Goal: Task Accomplishment & Management: Use online tool/utility

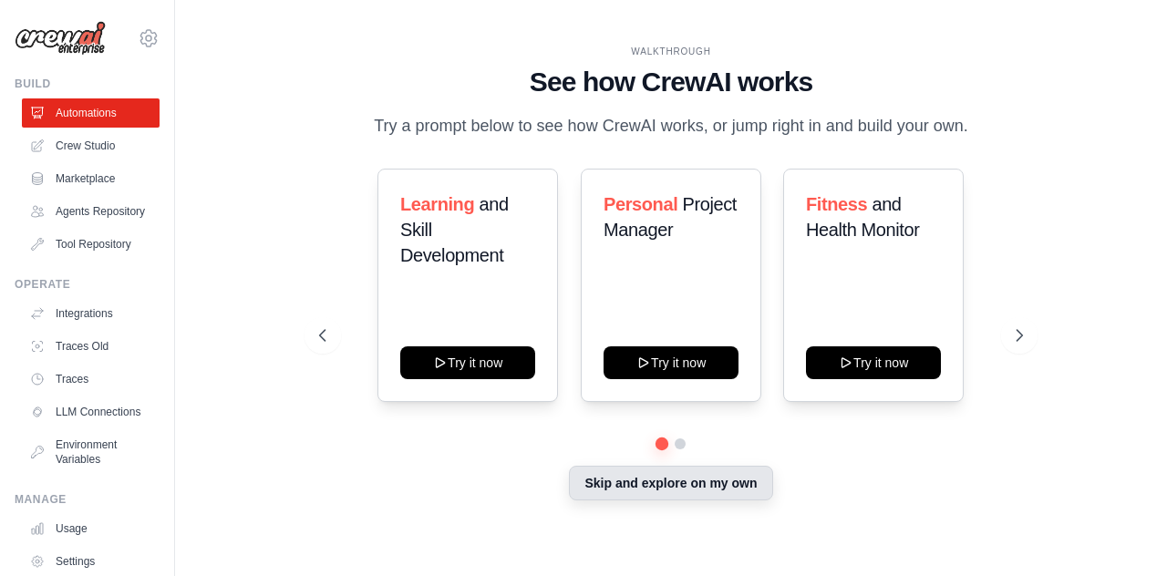
click at [725, 487] on button "Skip and explore on my own" at bounding box center [670, 483] width 203 height 35
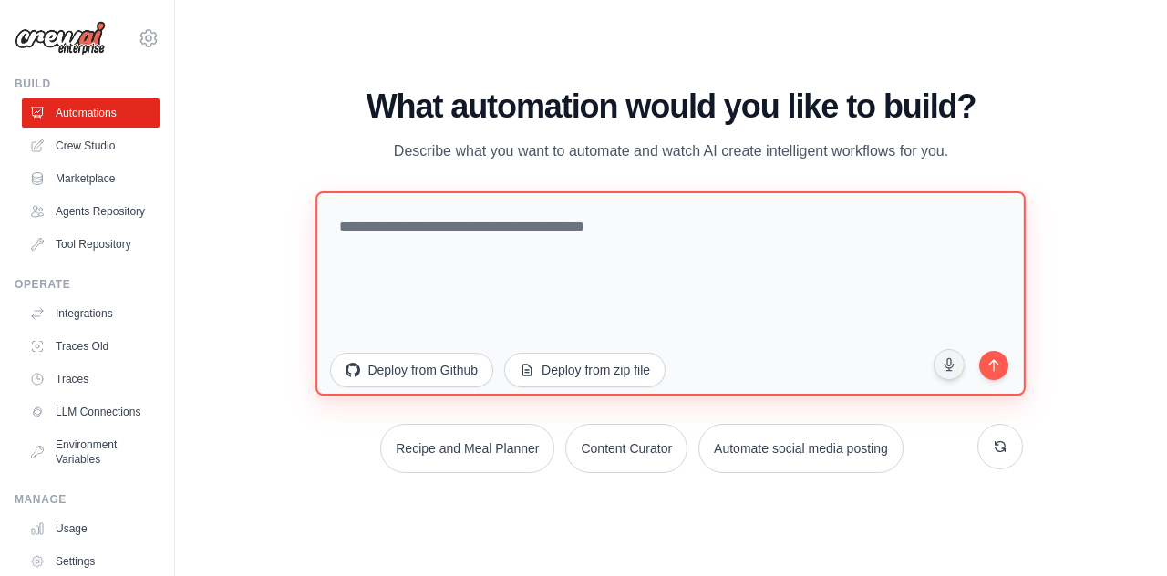
click at [436, 231] on textarea at bounding box center [671, 294] width 711 height 204
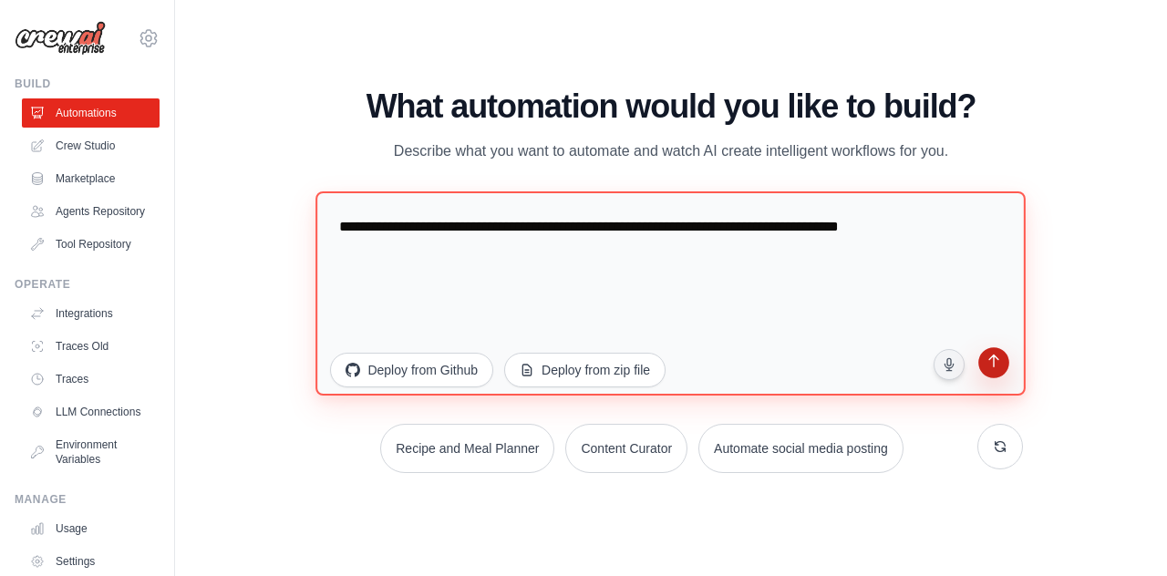
type textarea "**********"
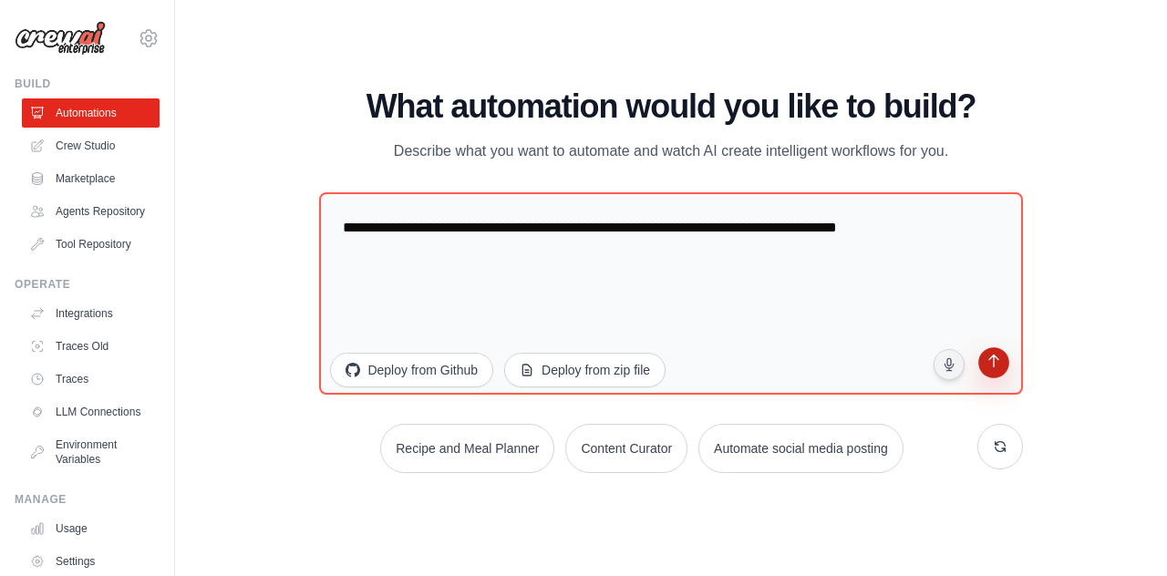
click at [992, 364] on icon "submit" at bounding box center [993, 363] width 17 height 17
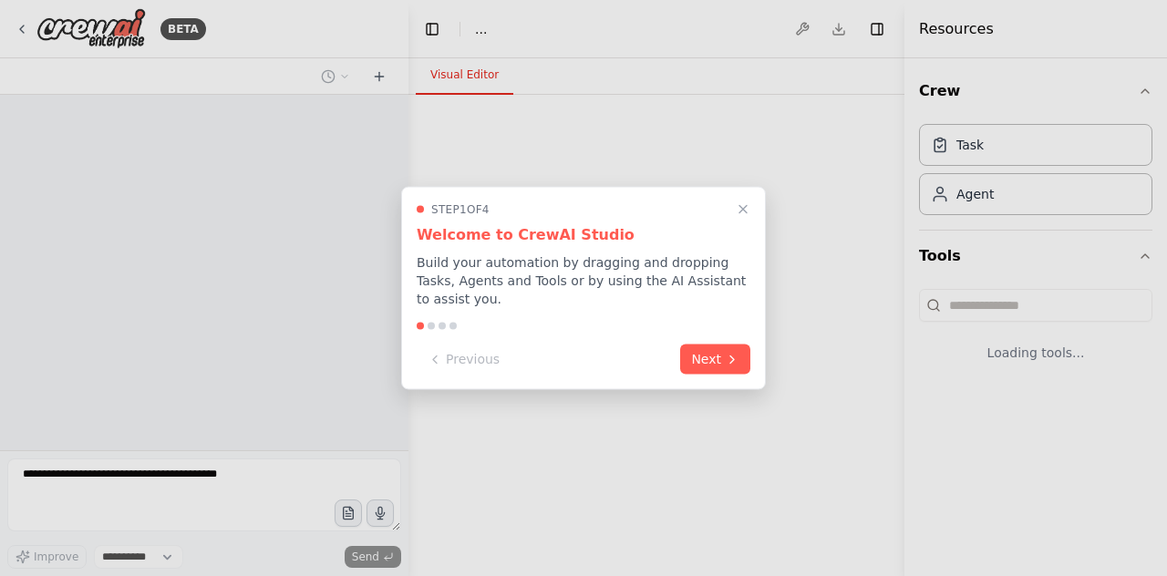
select select "****"
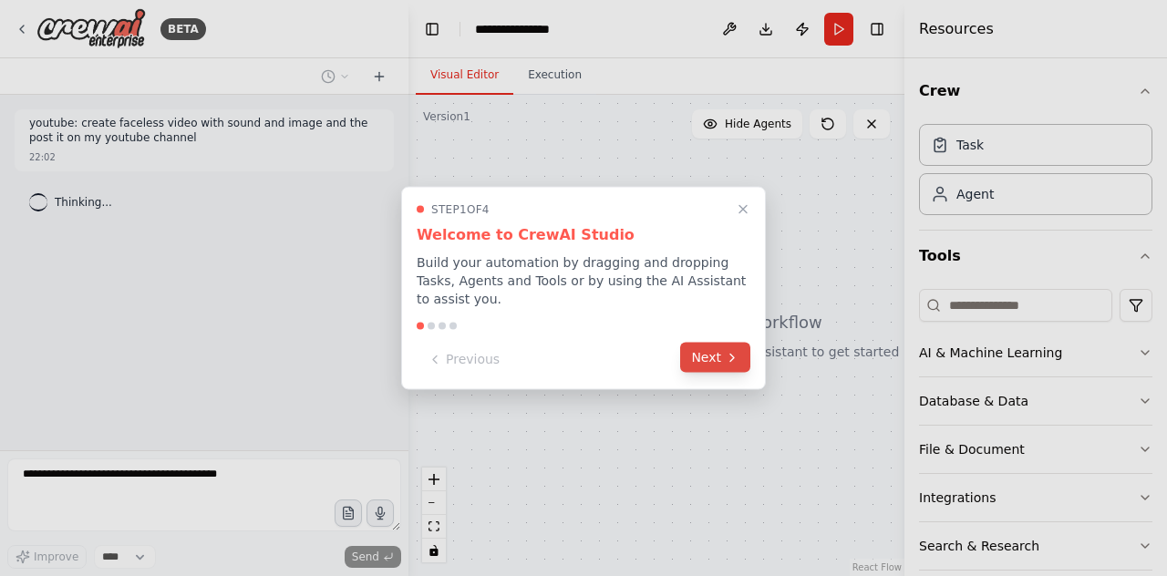
click at [724, 344] on button "Next" at bounding box center [715, 358] width 70 height 30
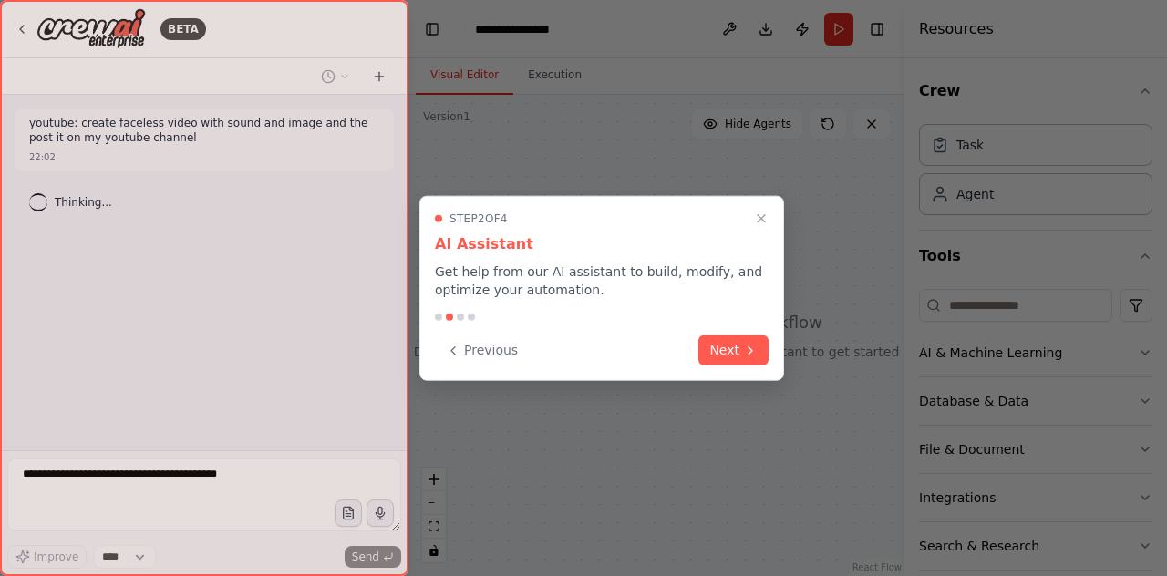
click at [724, 344] on button "Next" at bounding box center [734, 351] width 70 height 30
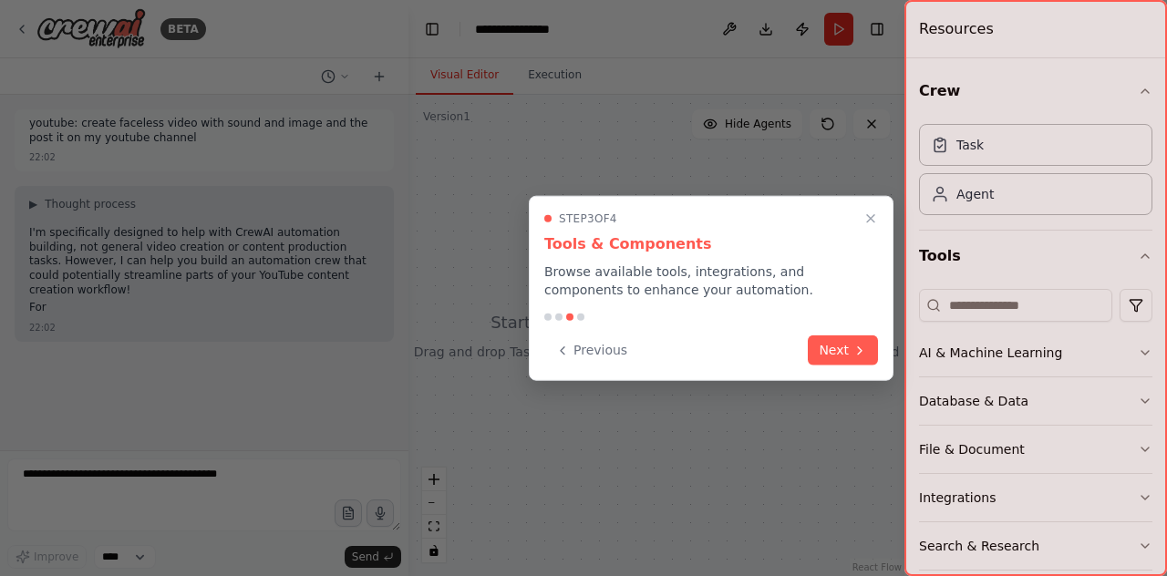
click at [799, 347] on div "Previous Next" at bounding box center [712, 351] width 334 height 30
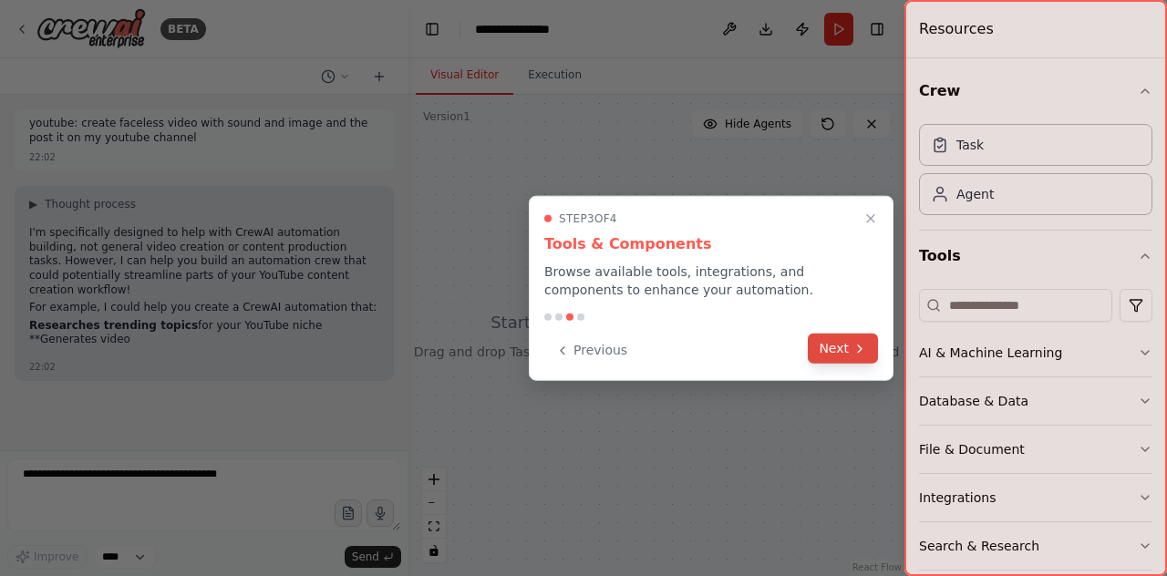
click at [815, 347] on button "Next" at bounding box center [843, 349] width 70 height 30
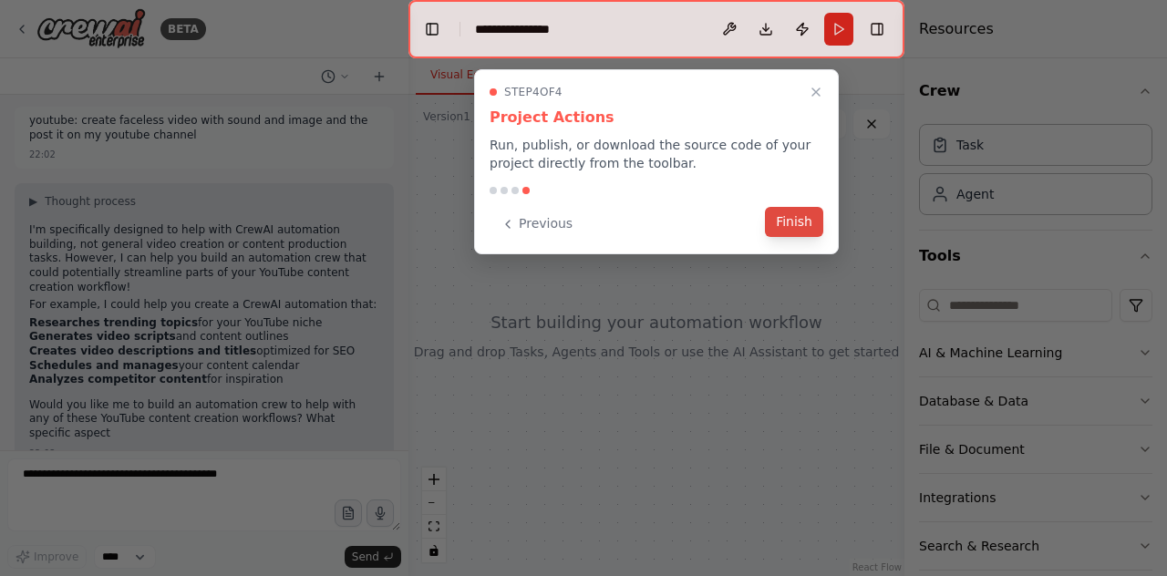
scroll to position [17, 0]
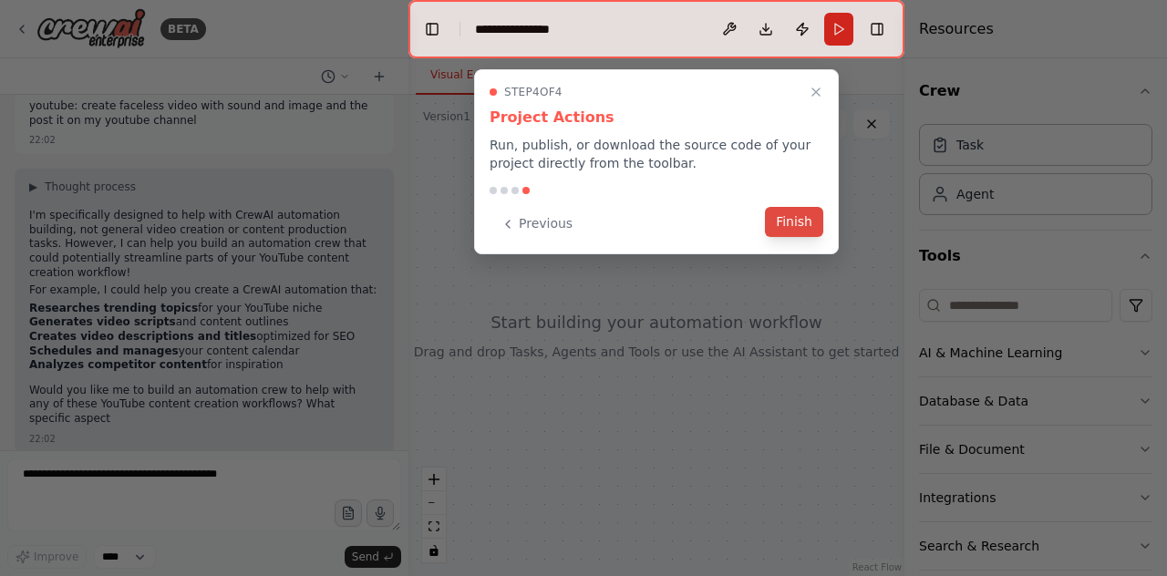
click at [815, 220] on button "Finish" at bounding box center [794, 222] width 58 height 30
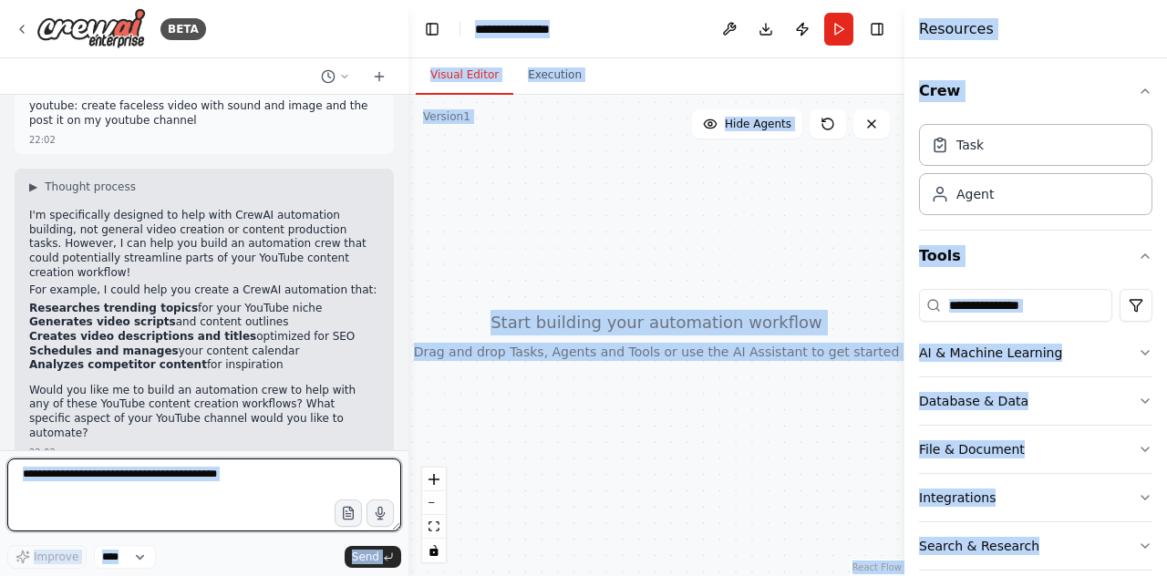
click at [146, 483] on textarea at bounding box center [204, 495] width 394 height 73
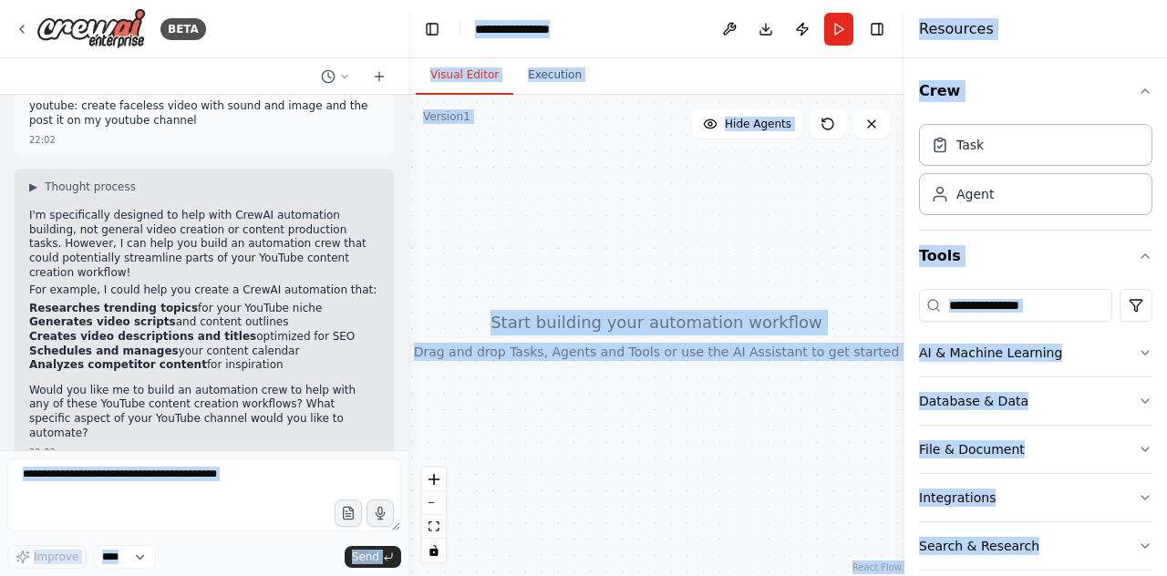
click at [516, 494] on div at bounding box center [657, 336] width 496 height 482
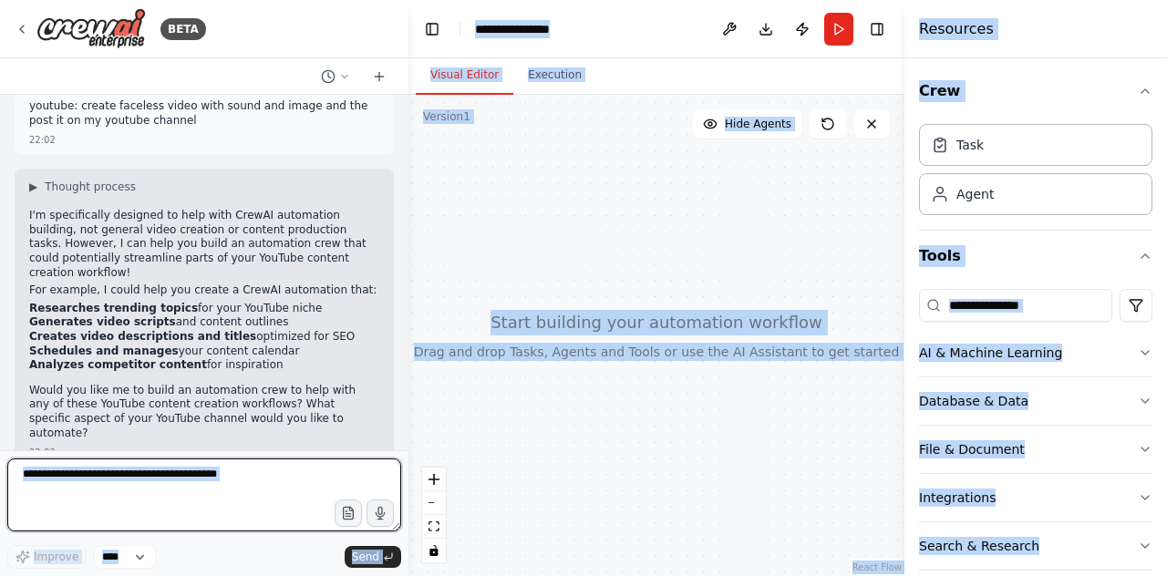
click at [288, 499] on textarea at bounding box center [204, 495] width 394 height 73
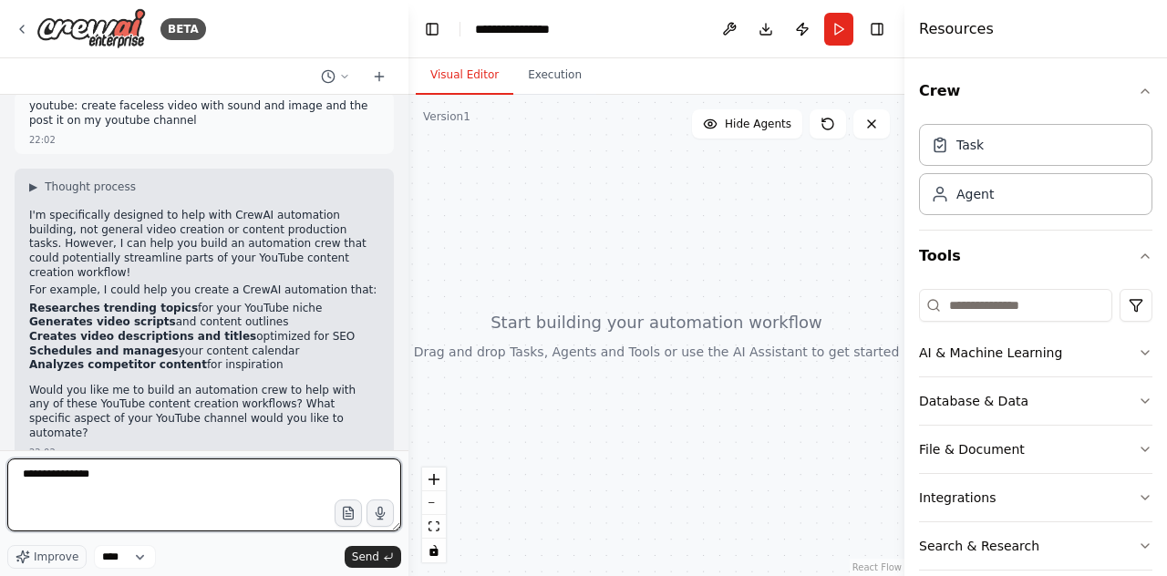
type textarea "**********"
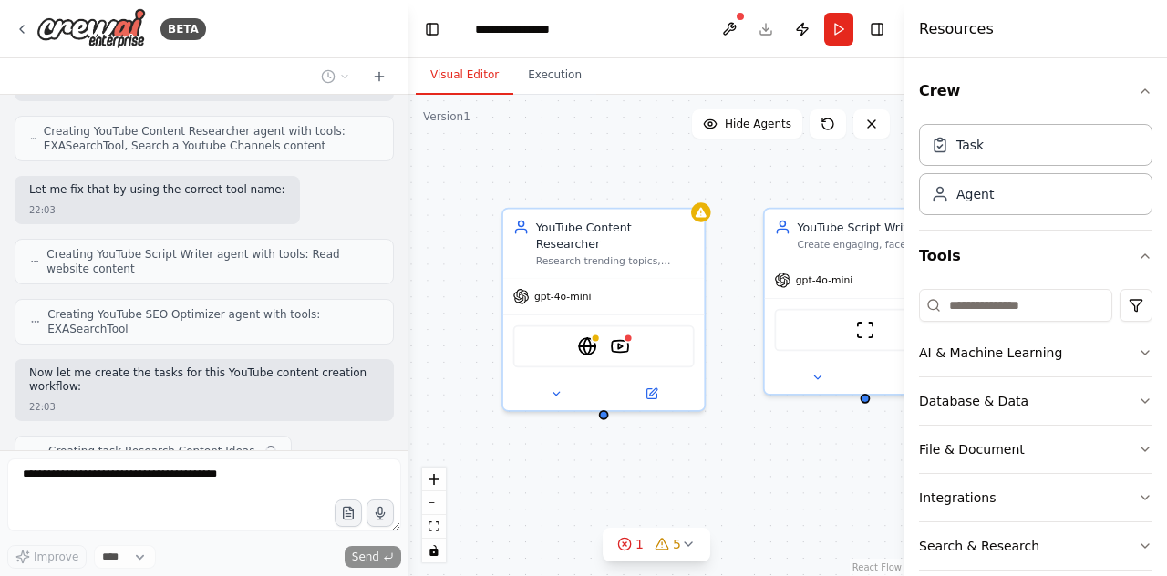
scroll to position [903, 0]
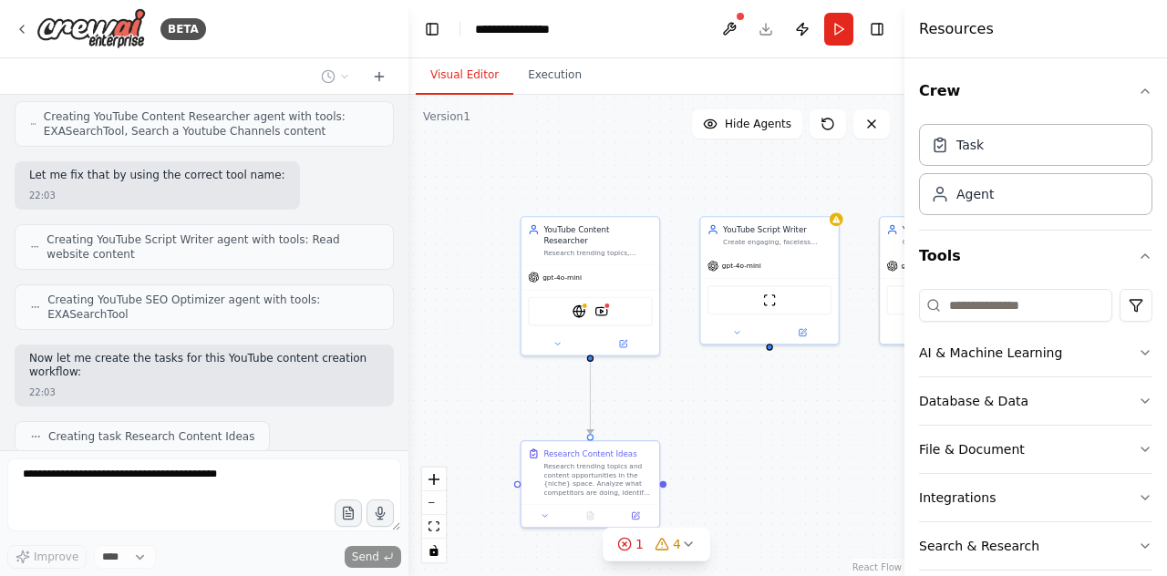
drag, startPoint x: 789, startPoint y: 497, endPoint x: 737, endPoint y: 439, distance: 78.2
click at [737, 439] on div ".deletable-edge-delete-btn { width: 20px; height: 20px; border: 0px solid #ffff…" at bounding box center [657, 336] width 496 height 482
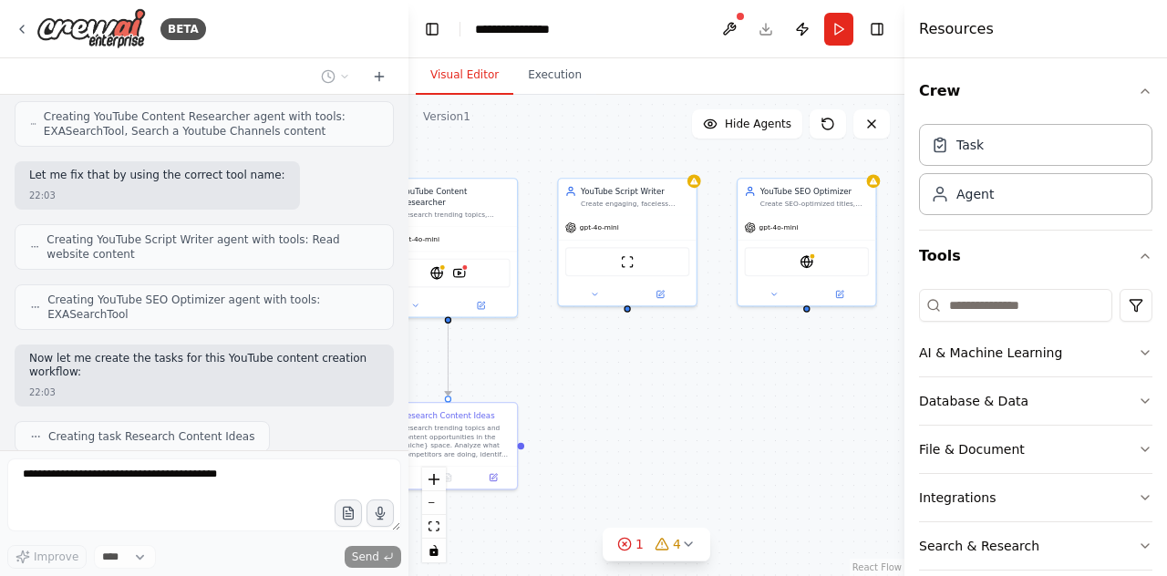
scroll to position [948, 0]
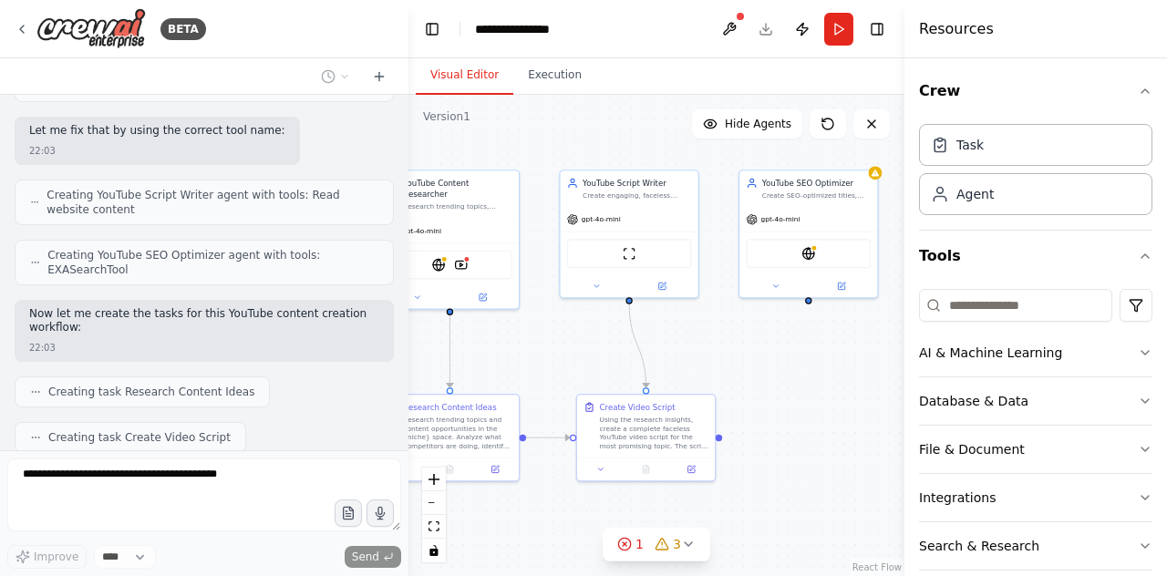
drag, startPoint x: 737, startPoint y: 439, endPoint x: 595, endPoint y: 392, distance: 149.7
click at [595, 392] on div ".deletable-edge-delete-btn { width: 20px; height: 20px; border: 0px solid #ffff…" at bounding box center [657, 336] width 496 height 482
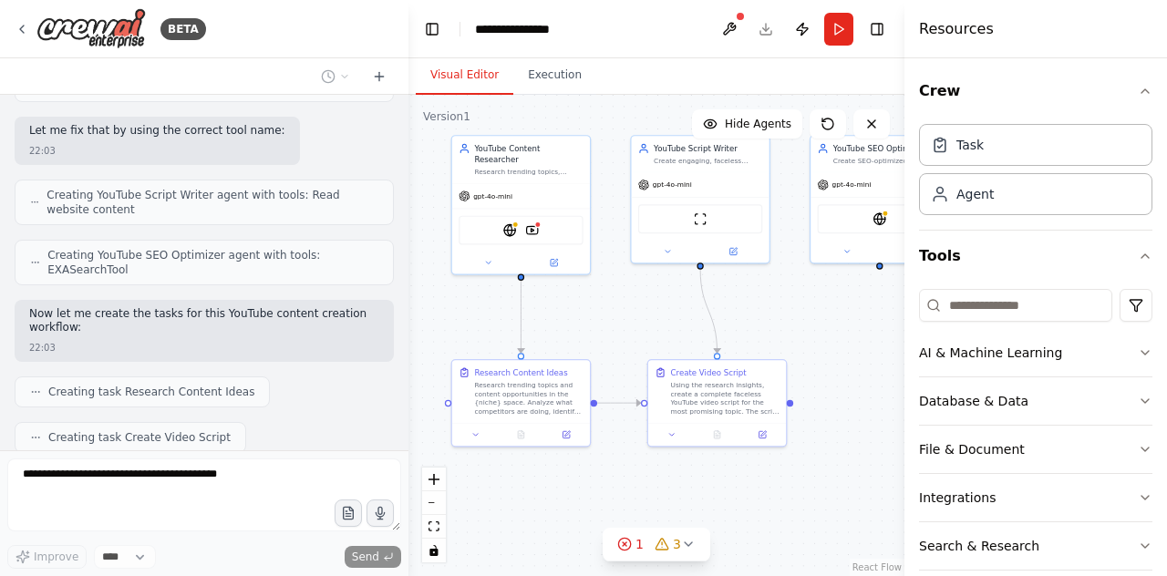
drag, startPoint x: 799, startPoint y: 426, endPoint x: 872, endPoint y: 391, distance: 80.8
click at [872, 391] on div ".deletable-edge-delete-btn { width: 20px; height: 20px; border: 0px solid #ffff…" at bounding box center [657, 336] width 496 height 482
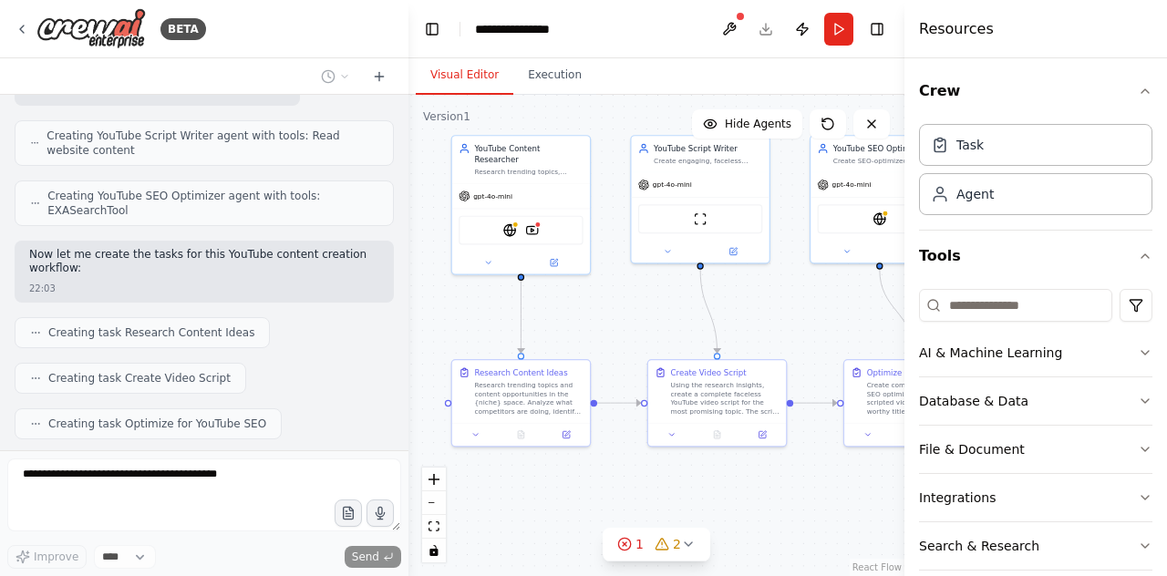
scroll to position [1100, 0]
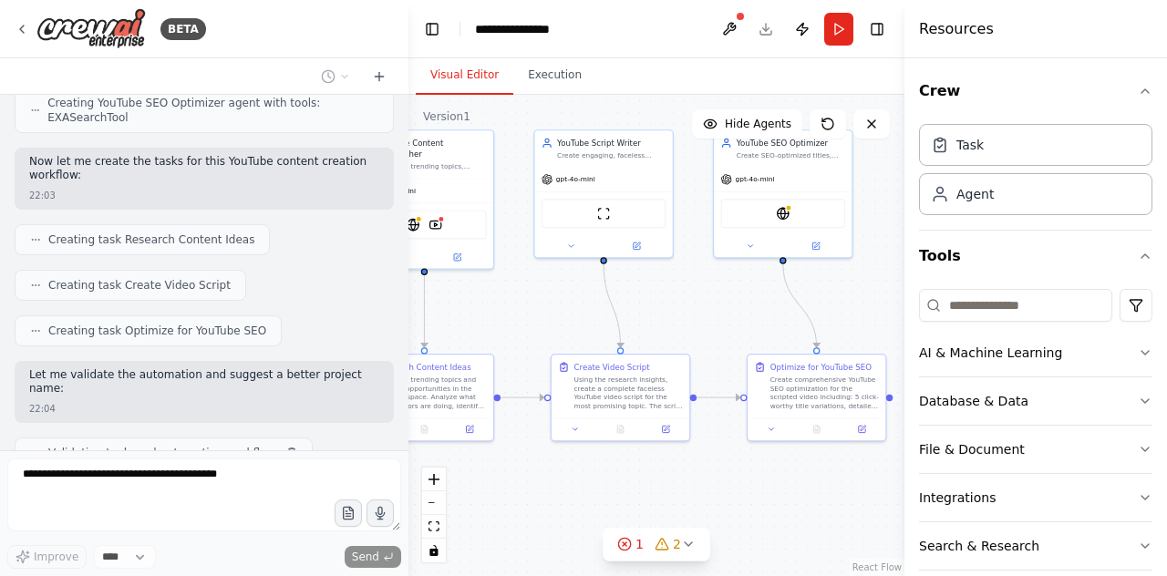
drag, startPoint x: 615, startPoint y: 309, endPoint x: 518, endPoint y: 304, distance: 96.8
click at [518, 304] on div ".deletable-edge-delete-btn { width: 20px; height: 20px; border: 0px solid #ffff…" at bounding box center [657, 336] width 496 height 482
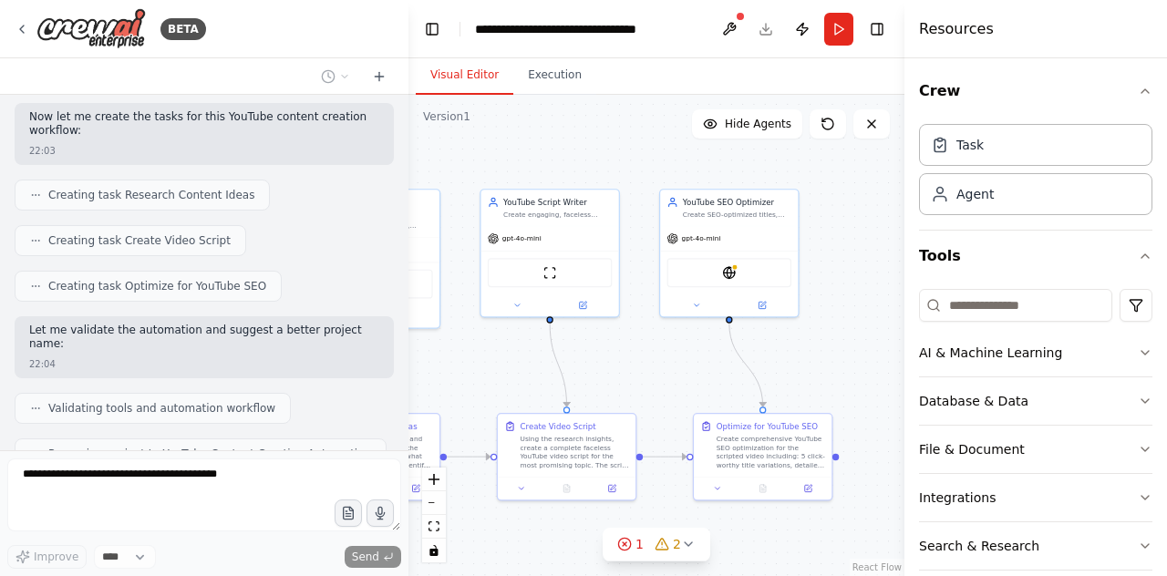
drag, startPoint x: 758, startPoint y: 333, endPoint x: 704, endPoint y: 392, distance: 80.1
click at [704, 392] on div ".deletable-edge-delete-btn { width: 20px; height: 20px; border: 0px solid #ffff…" at bounding box center [657, 336] width 496 height 482
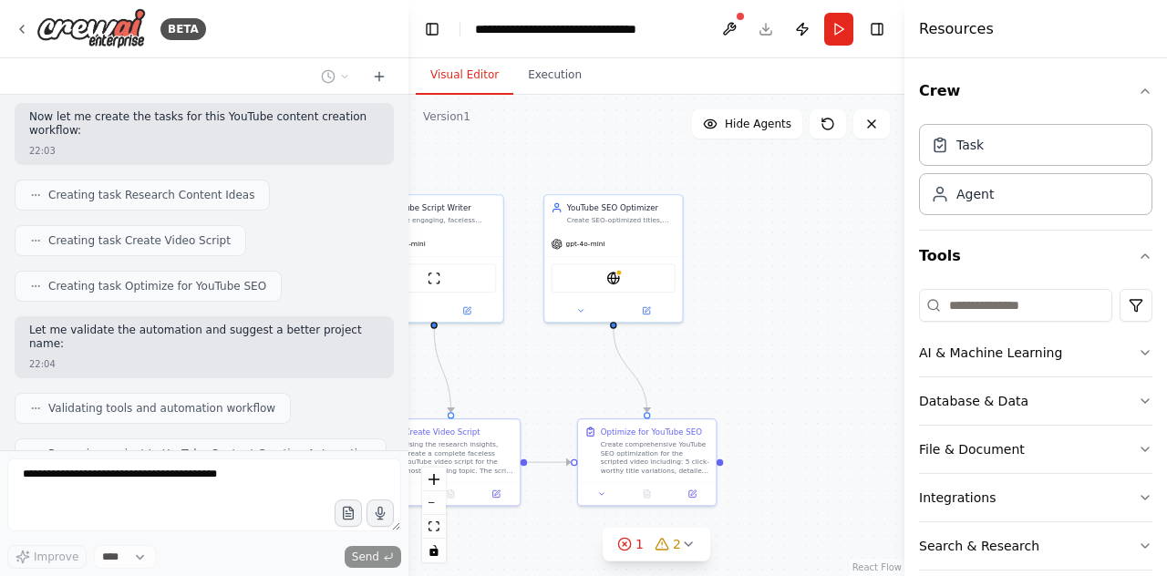
drag, startPoint x: 704, startPoint y: 392, endPoint x: 589, endPoint y: 397, distance: 115.0
click at [589, 397] on div ".deletable-edge-delete-btn { width: 20px; height: 20px; border: 0px solid #ffff…" at bounding box center [657, 336] width 496 height 482
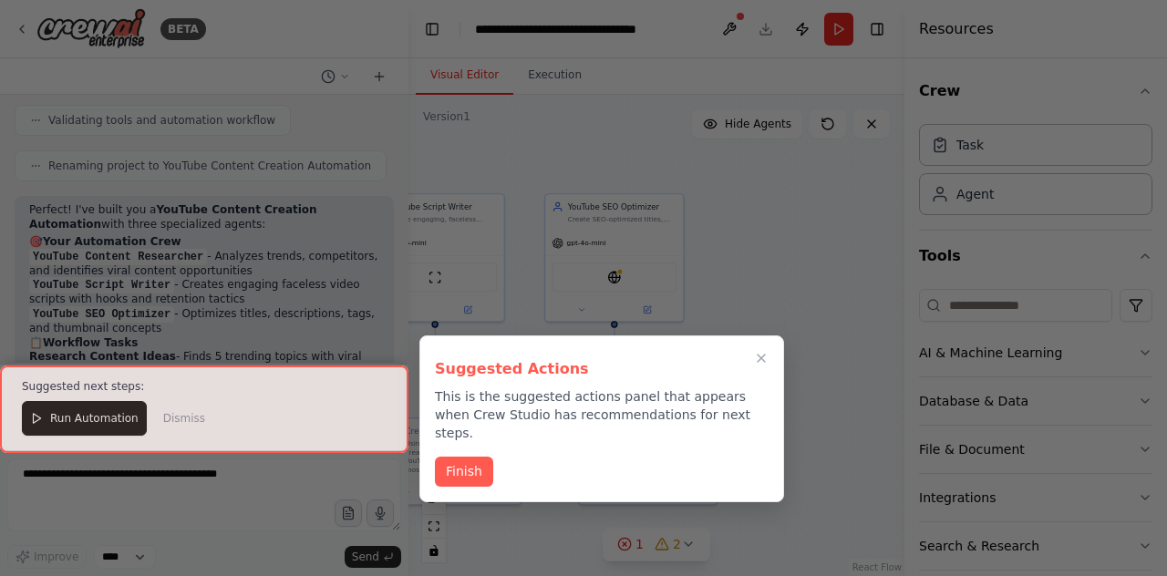
click at [99, 422] on div at bounding box center [204, 409] width 409 height 87
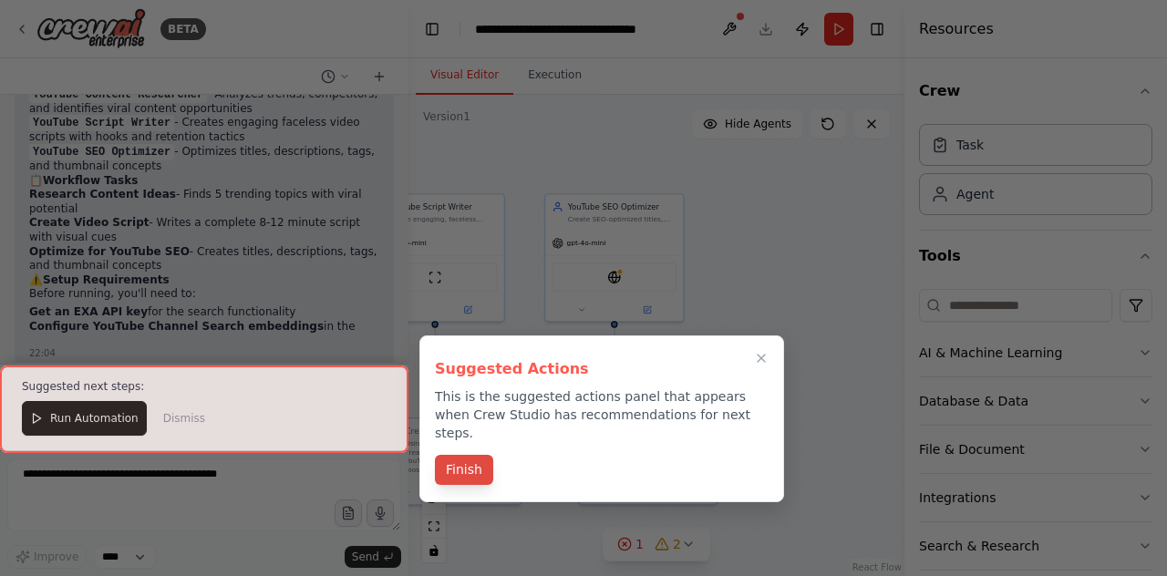
click at [476, 456] on button "Finish" at bounding box center [464, 470] width 58 height 30
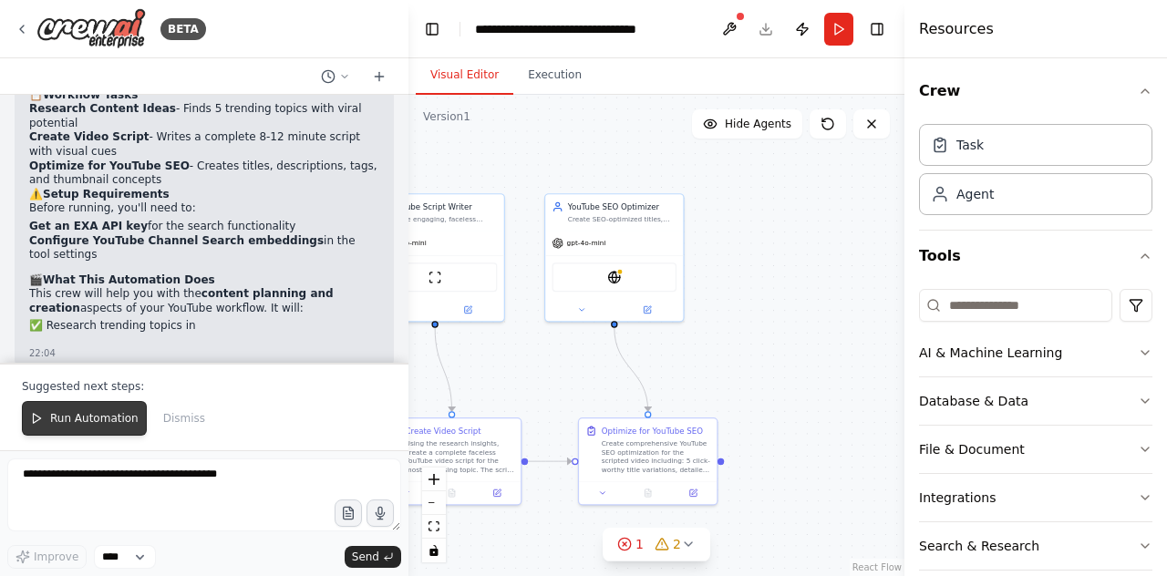
click at [80, 426] on span "Run Automation" at bounding box center [94, 418] width 88 height 15
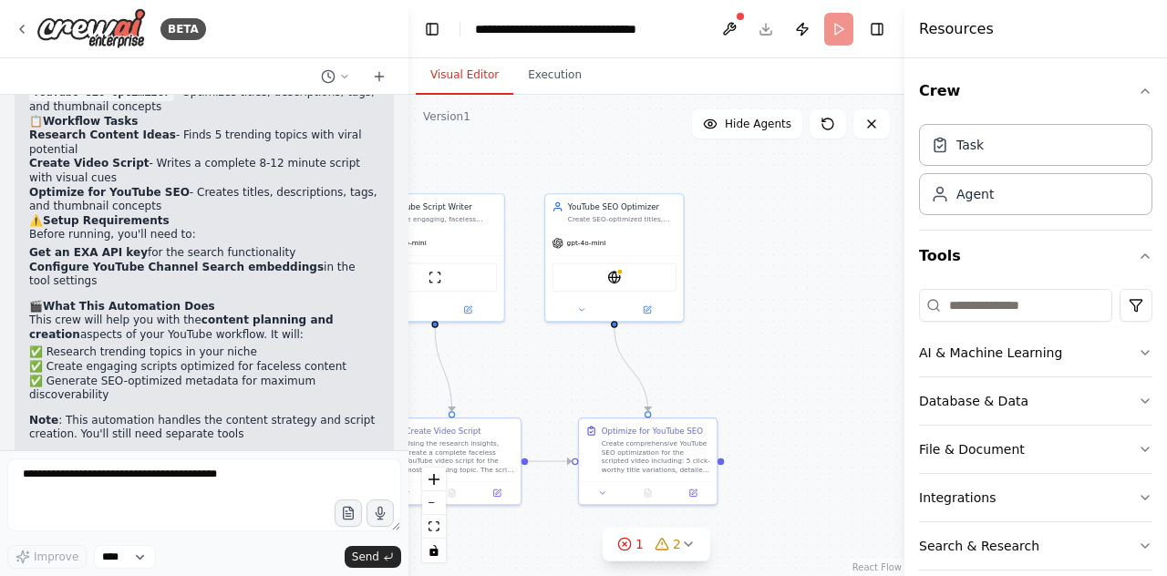
scroll to position [1669, 0]
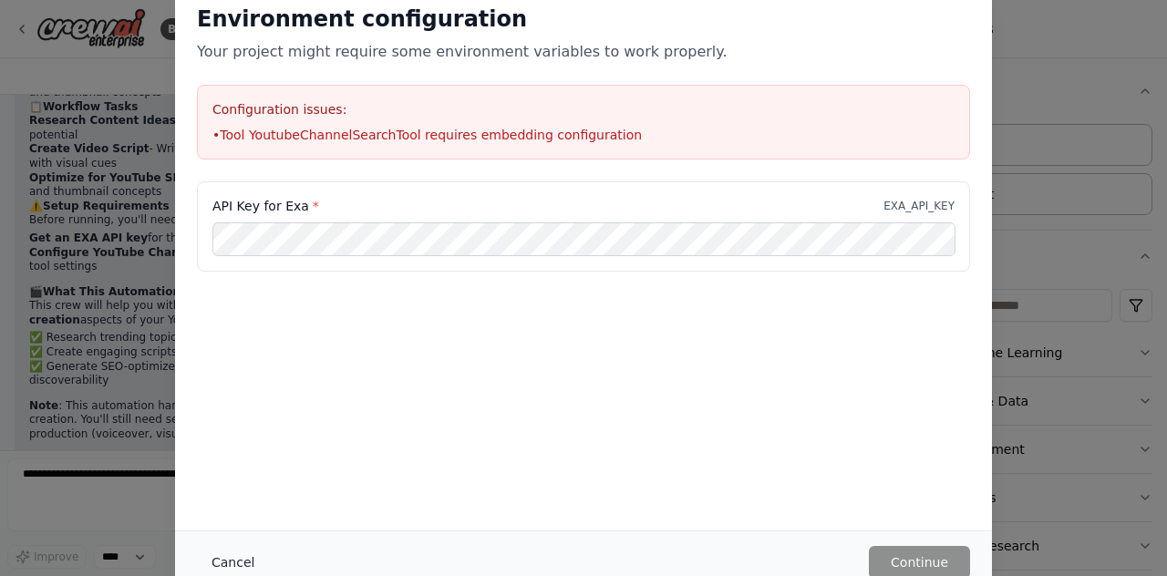
click at [223, 559] on button "Cancel" at bounding box center [233, 562] width 72 height 33
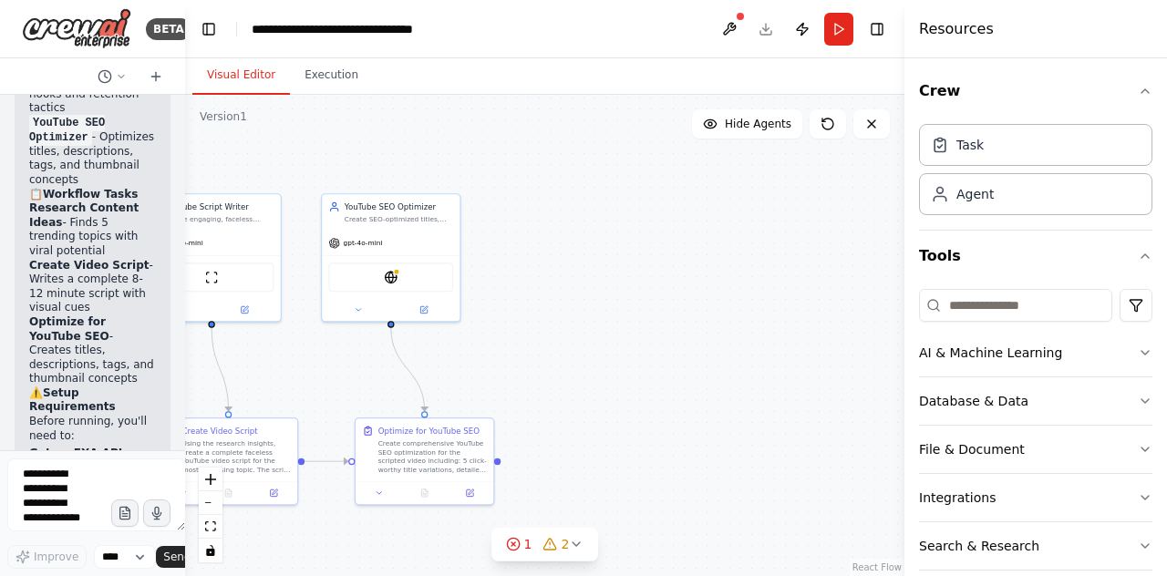
scroll to position [3085, 0]
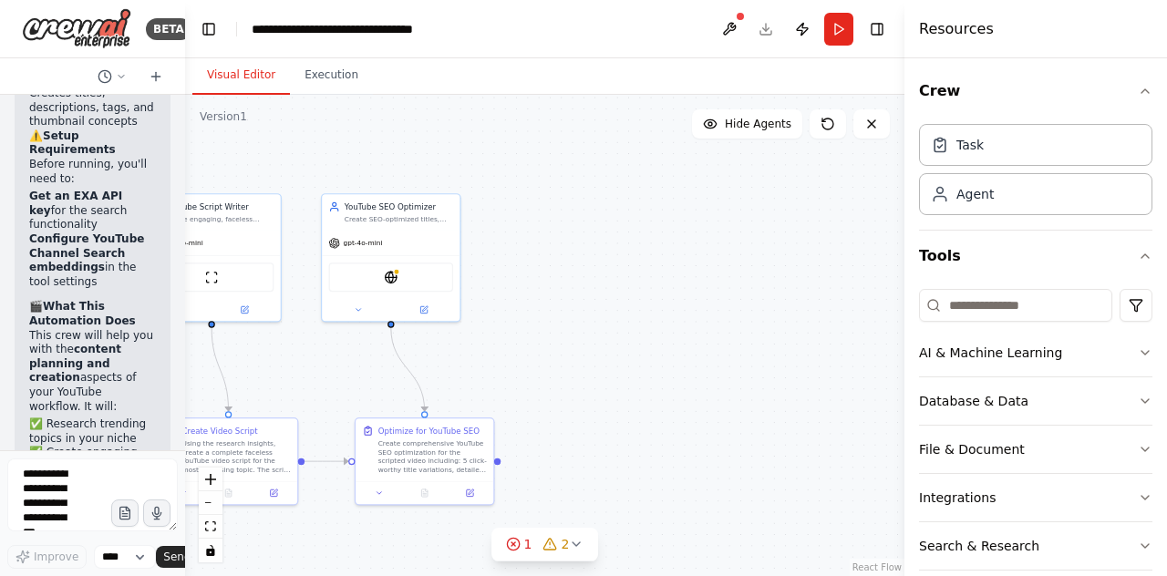
drag, startPoint x: 406, startPoint y: 307, endPoint x: 153, endPoint y: 318, distance: 252.9
click at [153, 318] on div "BETA youtube: create faceless video with sound and image and the post it on my …" at bounding box center [92, 288] width 185 height 576
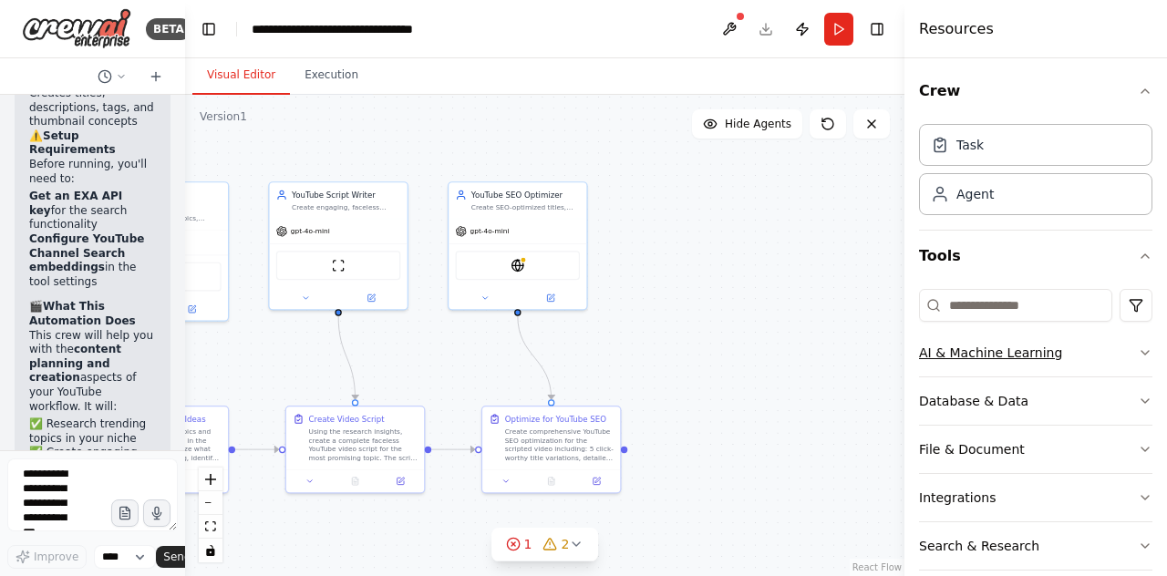
drag, startPoint x: 690, startPoint y: 359, endPoint x: 923, endPoint y: 348, distance: 232.9
click at [923, 348] on div "BETA youtube: create faceless video with sound and image and the post it on my …" at bounding box center [583, 288] width 1167 height 576
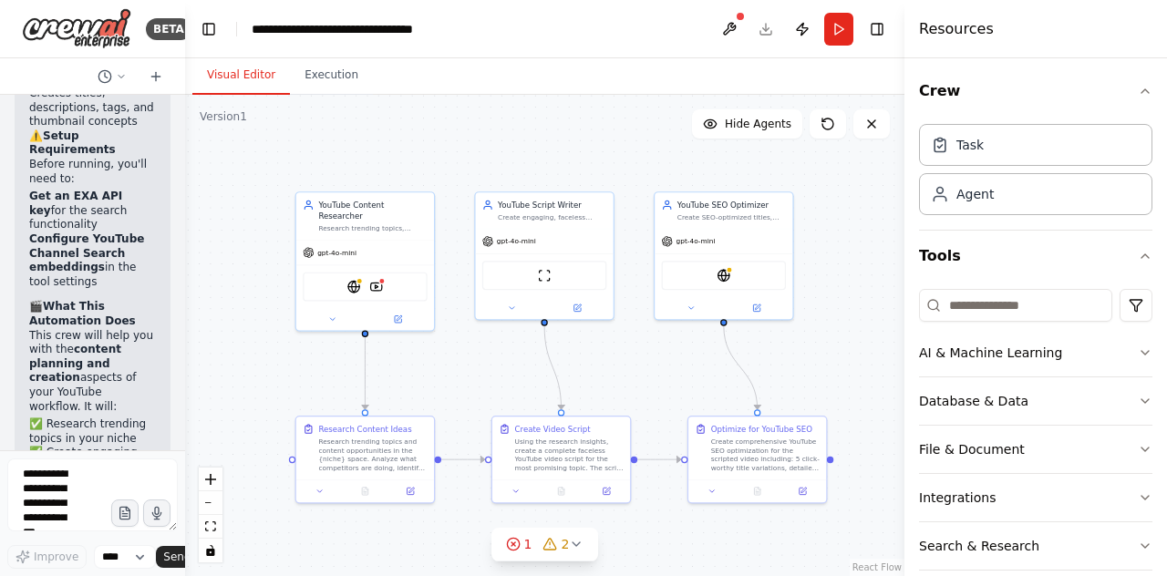
drag, startPoint x: 381, startPoint y: 351, endPoint x: 482, endPoint y: 364, distance: 101.1
click at [482, 364] on div ".deletable-edge-delete-btn { width: 20px; height: 20px; border: 0px solid #ffff…" at bounding box center [545, 336] width 720 height 482
click at [378, 281] on img at bounding box center [376, 288] width 14 height 14
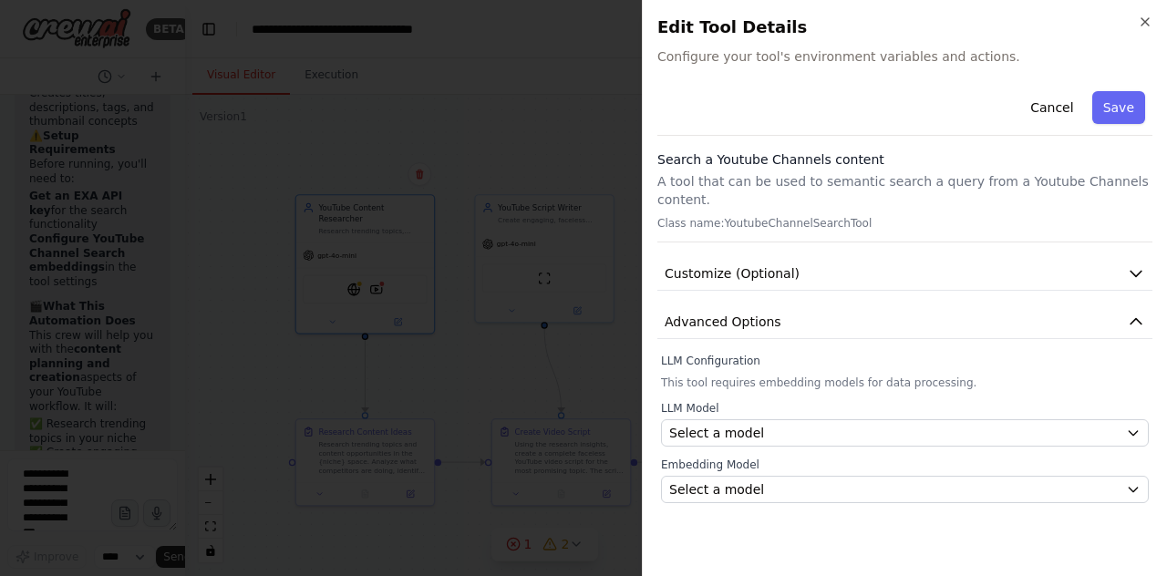
click at [781, 63] on span "Configure your tool's environment variables and actions." at bounding box center [905, 56] width 495 height 18
click at [882, 45] on div "Edit Tool Details Configure your tool's environment variables and actions." at bounding box center [905, 40] width 495 height 51
click at [878, 56] on span "Configure your tool's environment variables and actions." at bounding box center [905, 56] width 495 height 18
click at [862, 58] on span "Configure your tool's environment variables and actions." at bounding box center [905, 56] width 495 height 18
click at [823, 257] on button "Customize (Optional)" at bounding box center [905, 274] width 495 height 34
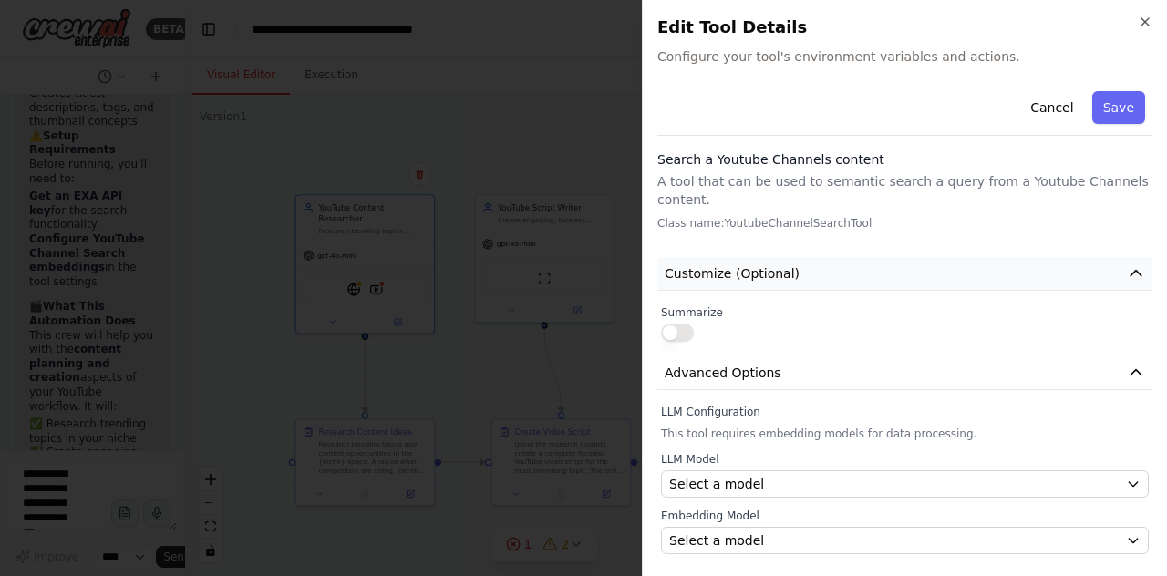
click at [823, 257] on button "Customize (Optional)" at bounding box center [905, 274] width 495 height 34
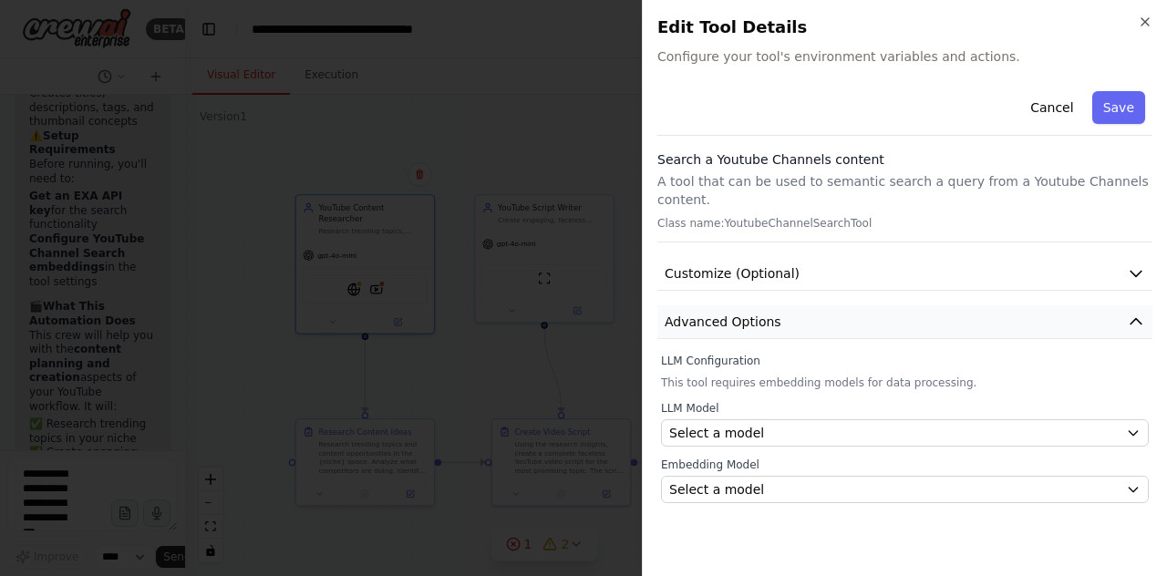
click at [823, 306] on button "Advanced Options" at bounding box center [905, 323] width 495 height 34
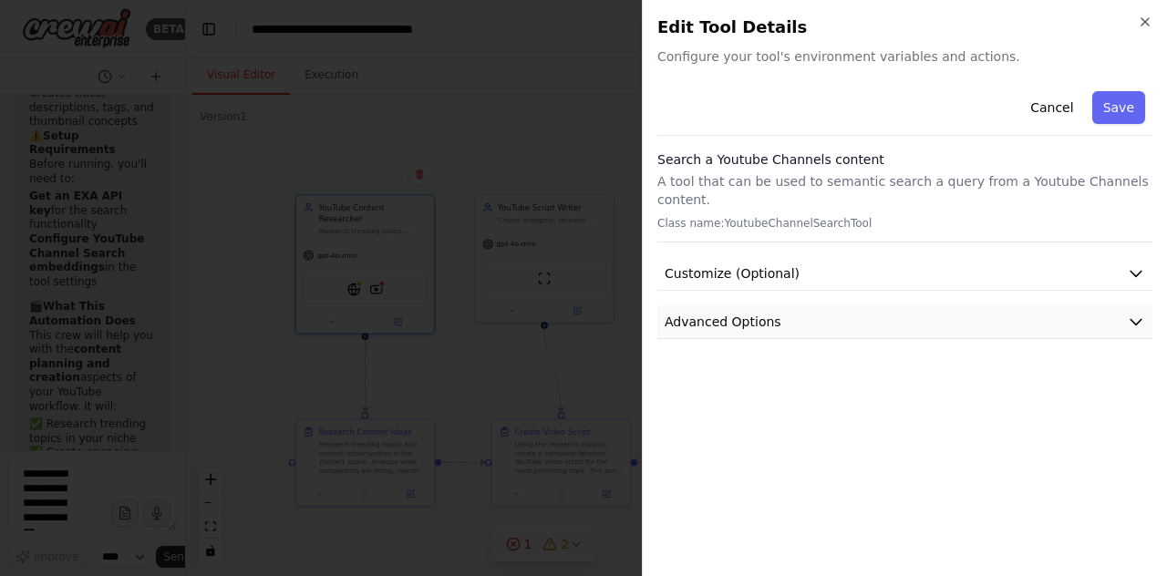
click at [824, 306] on button "Advanced Options" at bounding box center [905, 323] width 495 height 34
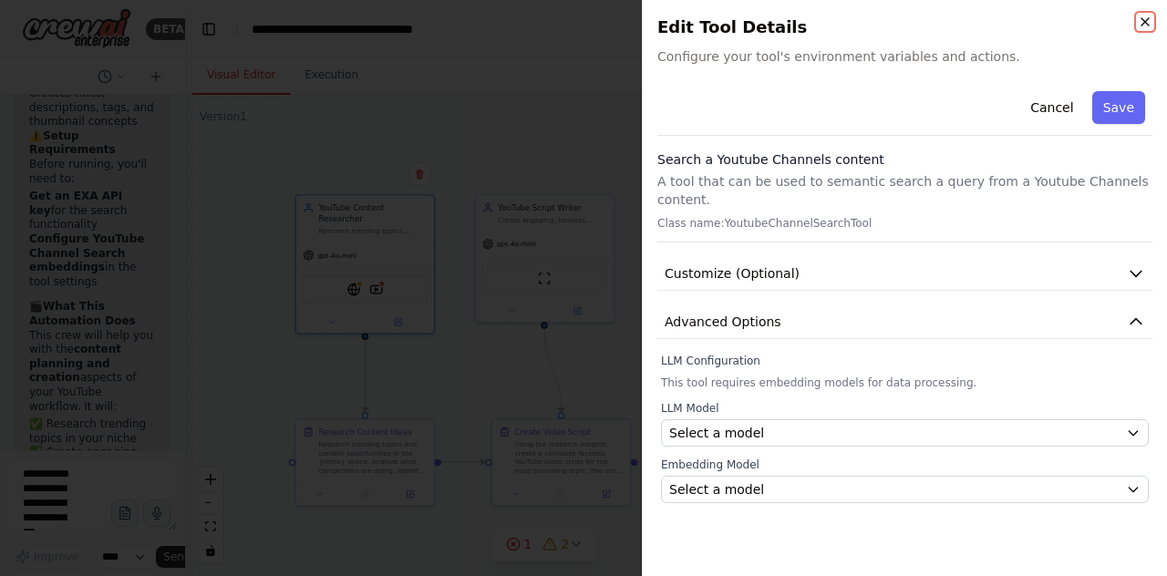
click at [1149, 23] on icon "button" at bounding box center [1145, 22] width 15 height 15
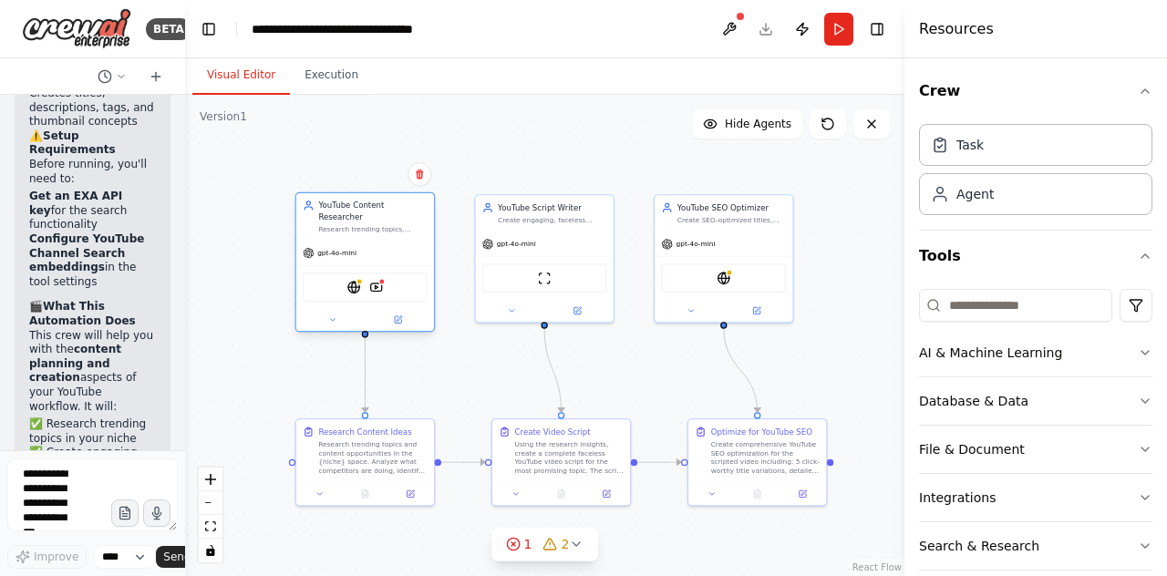
click at [359, 285] on div "EXASearchTool YoutubeChannelSearchTool" at bounding box center [365, 287] width 124 height 29
click at [355, 281] on img at bounding box center [355, 288] width 14 height 14
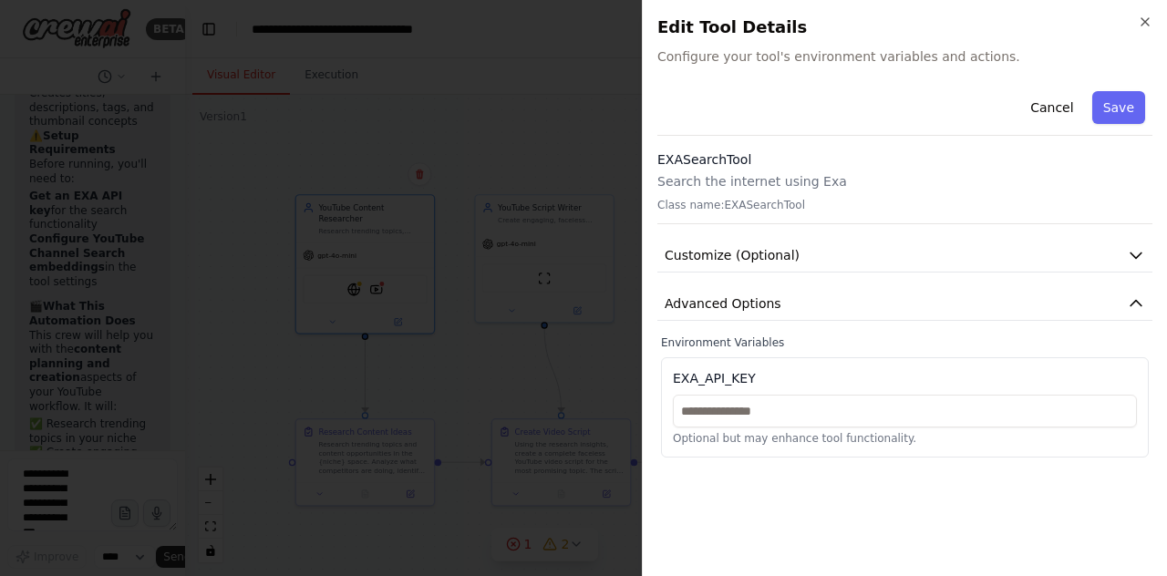
click at [294, 388] on div at bounding box center [583, 288] width 1167 height 576
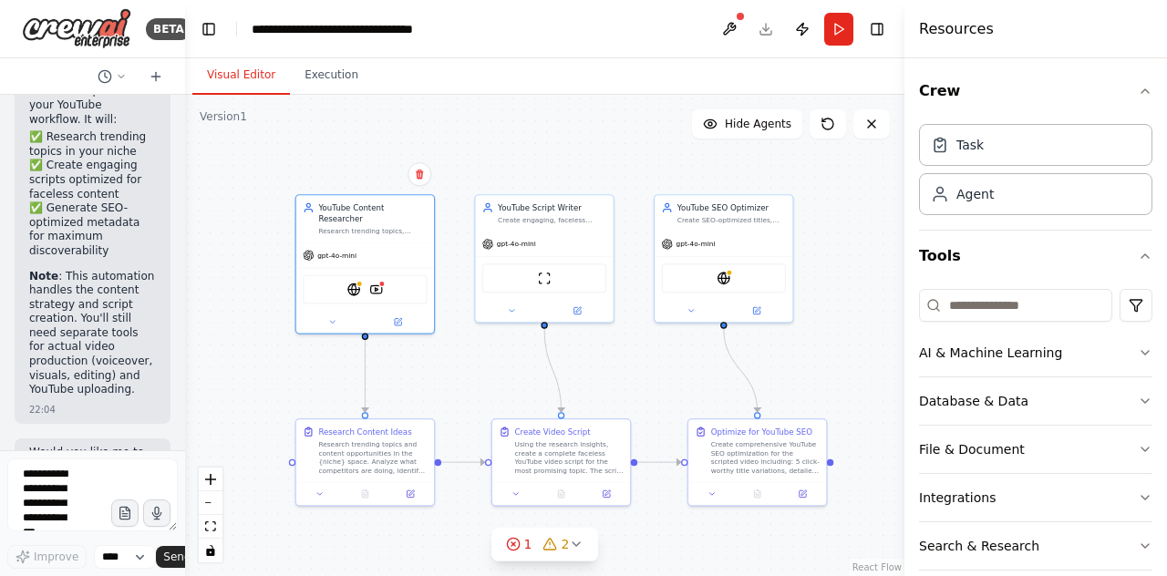
scroll to position [3470, 0]
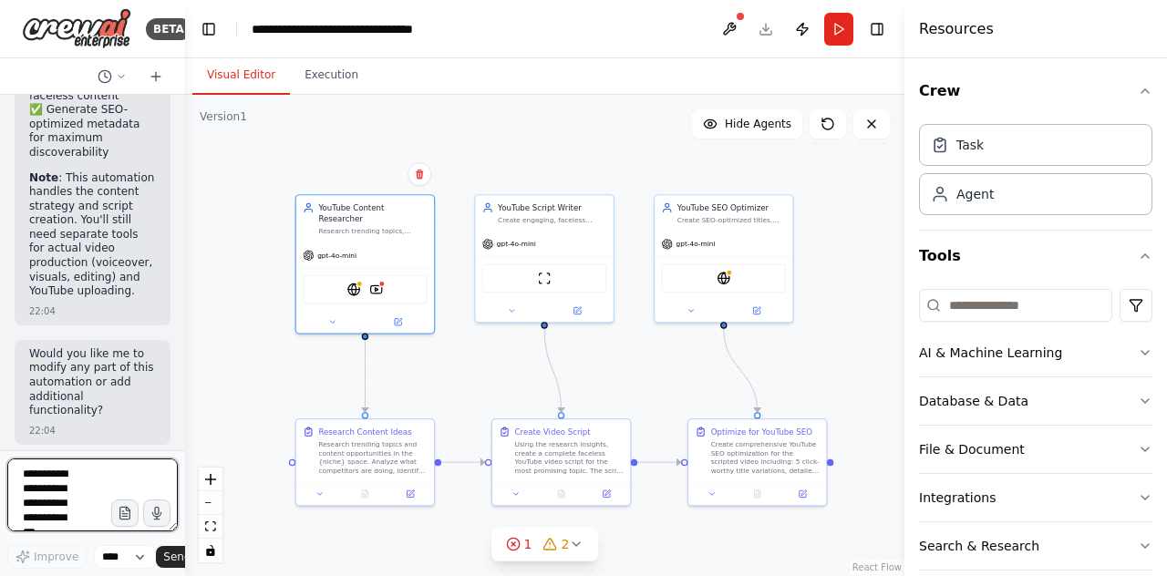
click at [60, 526] on textarea at bounding box center [92, 495] width 171 height 73
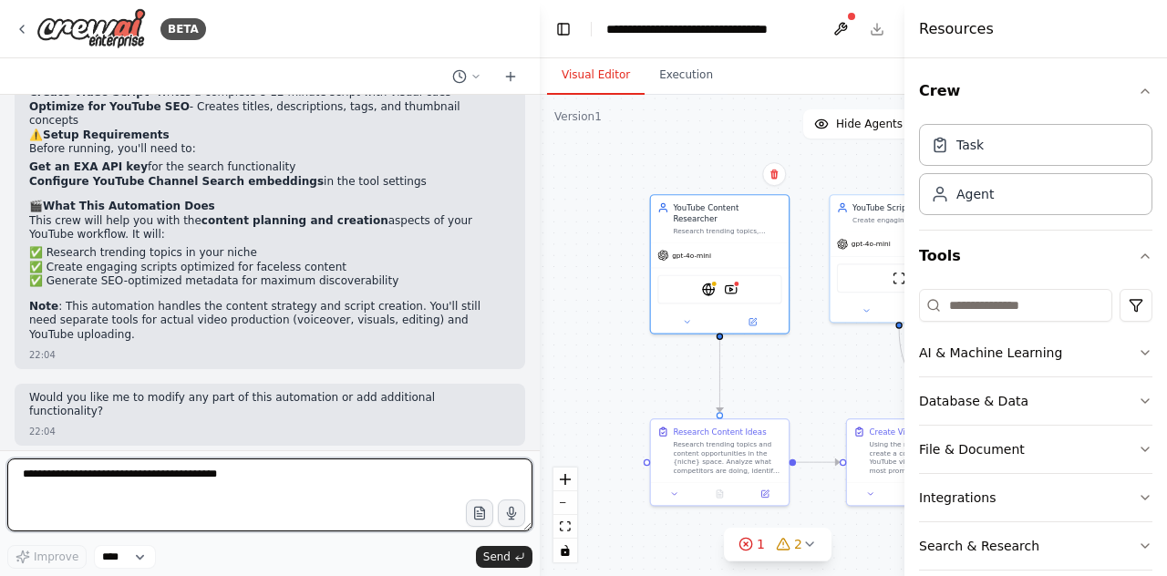
drag, startPoint x: 182, startPoint y: 301, endPoint x: 548, endPoint y: 344, distance: 368.3
click at [548, 344] on div "BETA youtube: create faceless video with sound and image and the post it on my …" at bounding box center [583, 288] width 1167 height 576
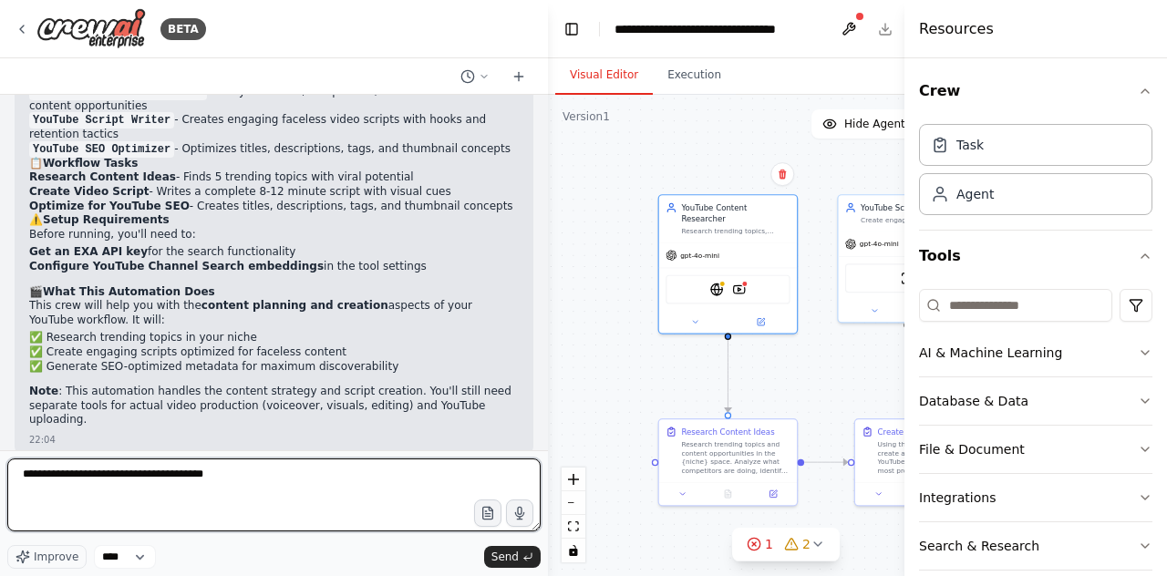
type textarea "**********"
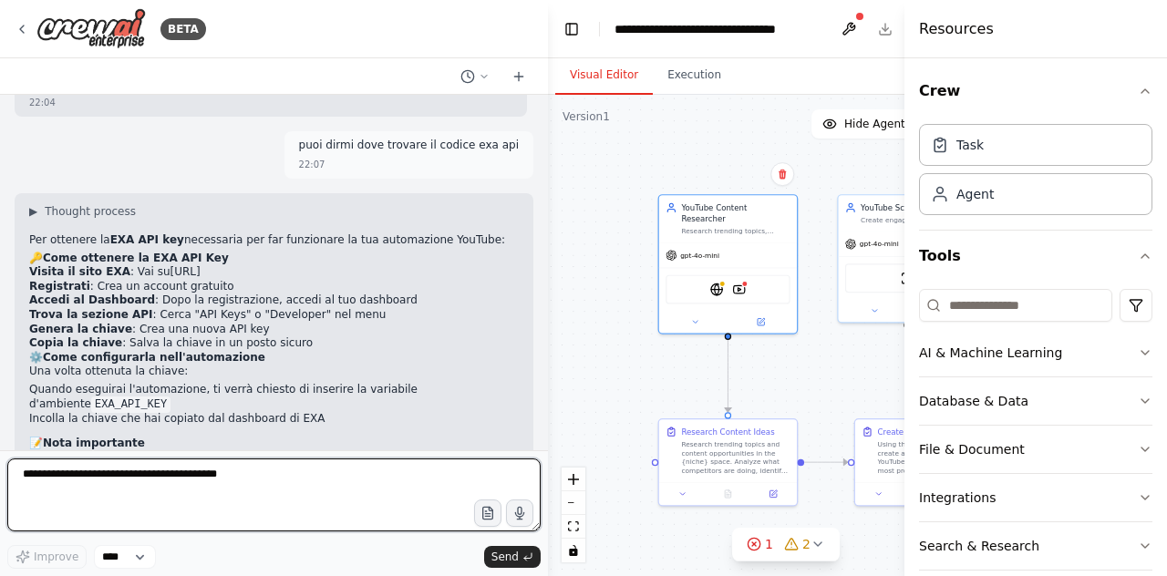
scroll to position [1878, 0]
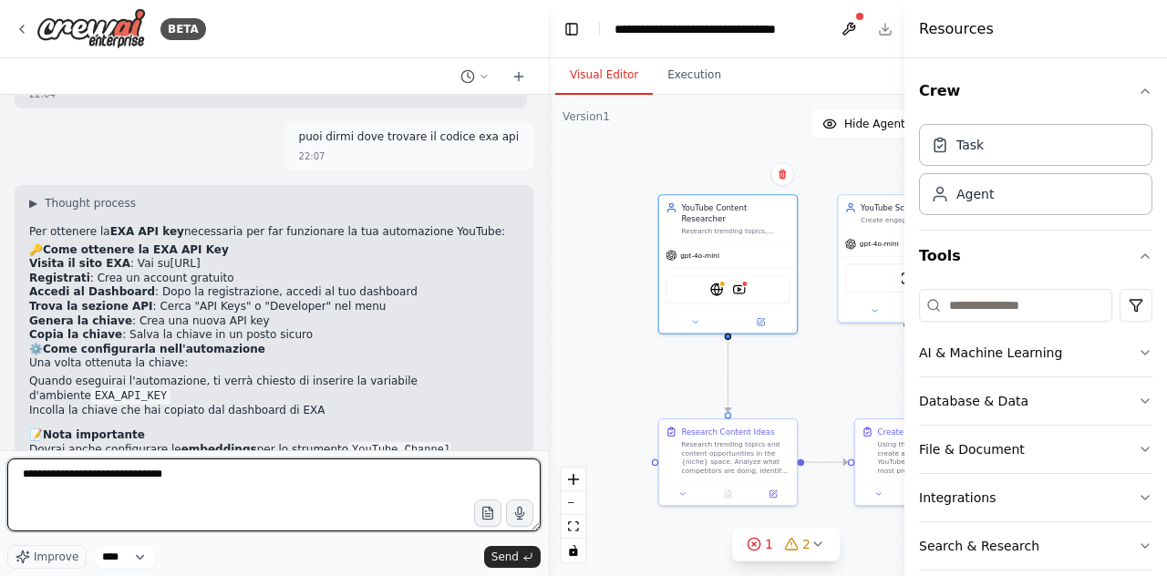
paste textarea "**********"
type textarea "**********"
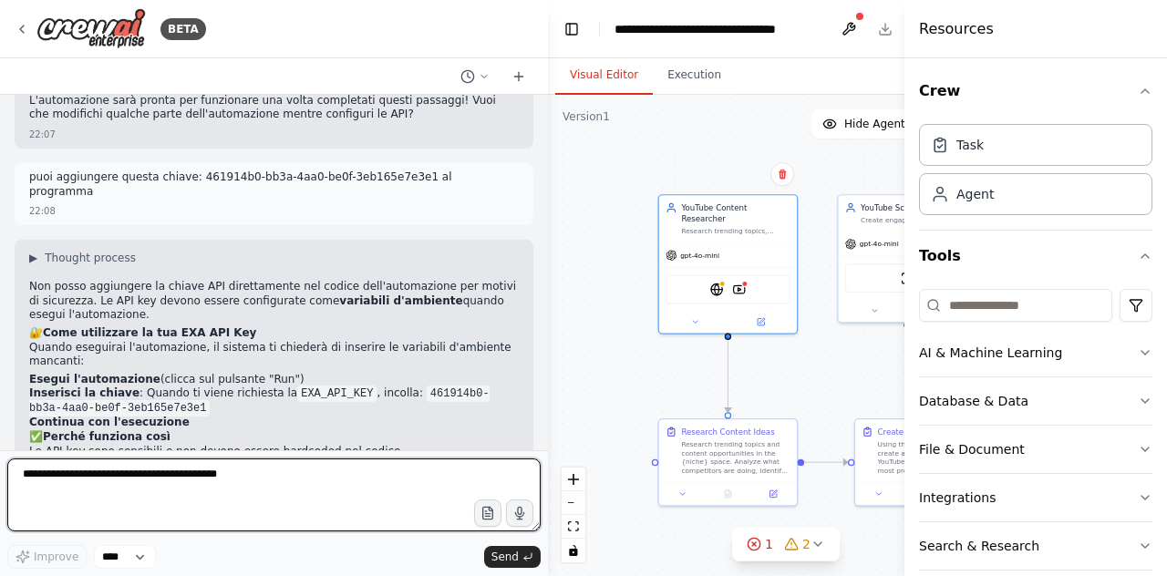
scroll to position [2255, 0]
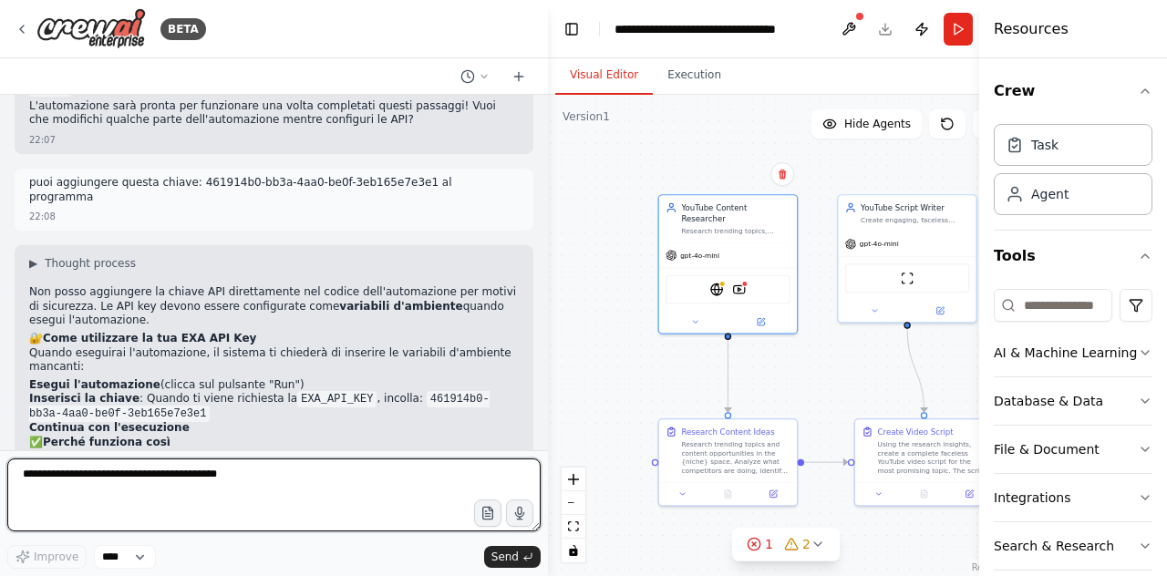
drag, startPoint x: 907, startPoint y: 81, endPoint x: 1167, endPoint y: 138, distance: 266.0
click at [1167, 138] on div "Resources Crew Task Agent Tools AI & Machine Learning Database & Data File & Do…" at bounding box center [1074, 288] width 188 height 576
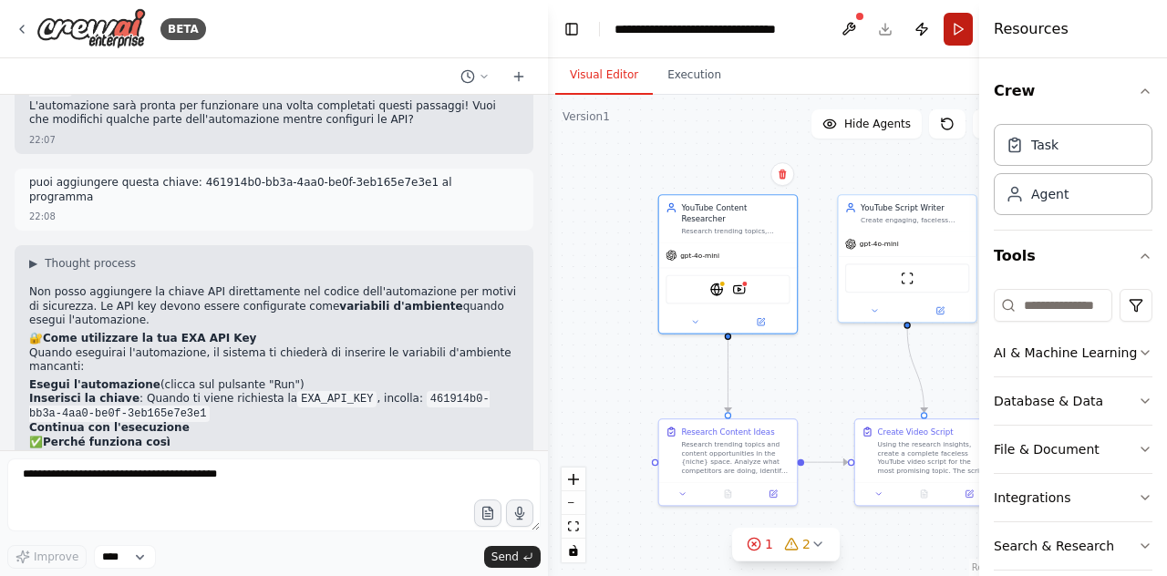
click at [963, 32] on button "Run" at bounding box center [958, 29] width 29 height 33
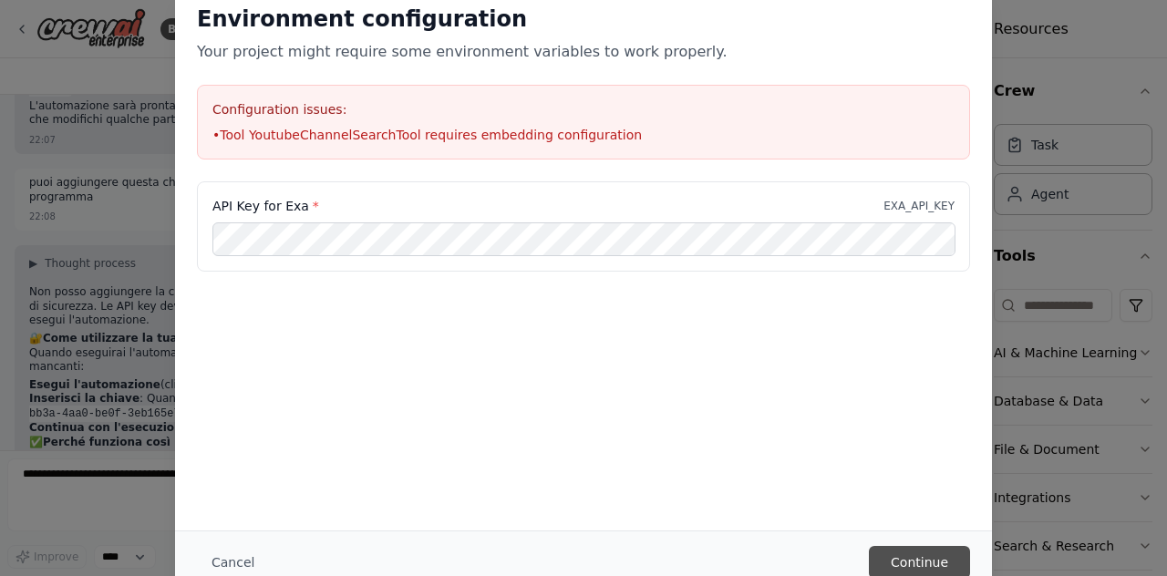
click at [918, 563] on button "Continue" at bounding box center [919, 562] width 101 height 33
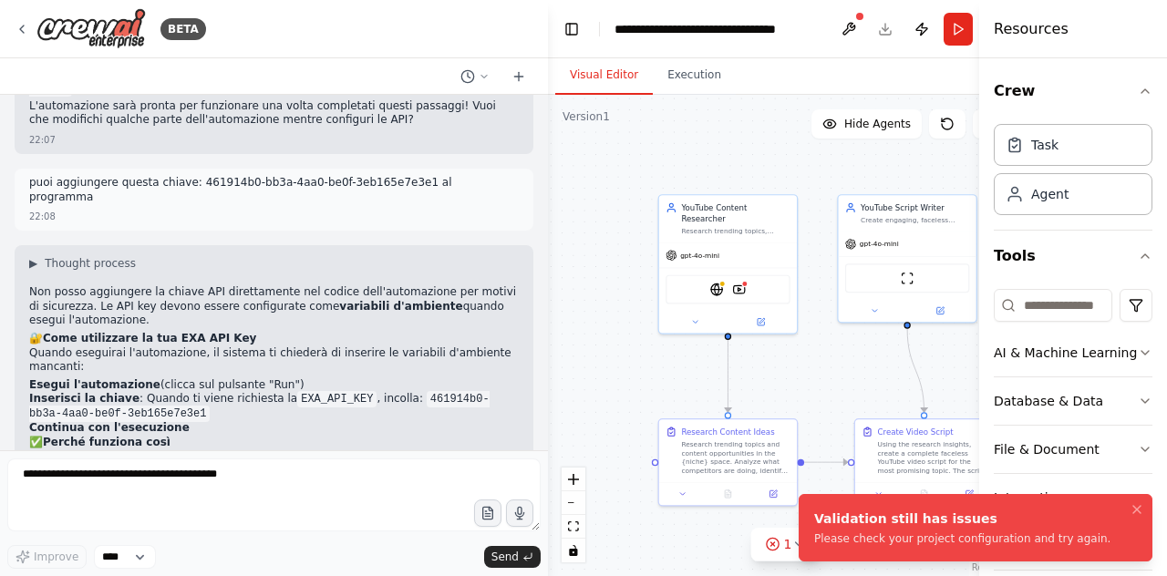
click at [966, 539] on div "Please check your project configuration and try again." at bounding box center [962, 539] width 296 height 15
click at [844, 27] on button at bounding box center [849, 29] width 29 height 33
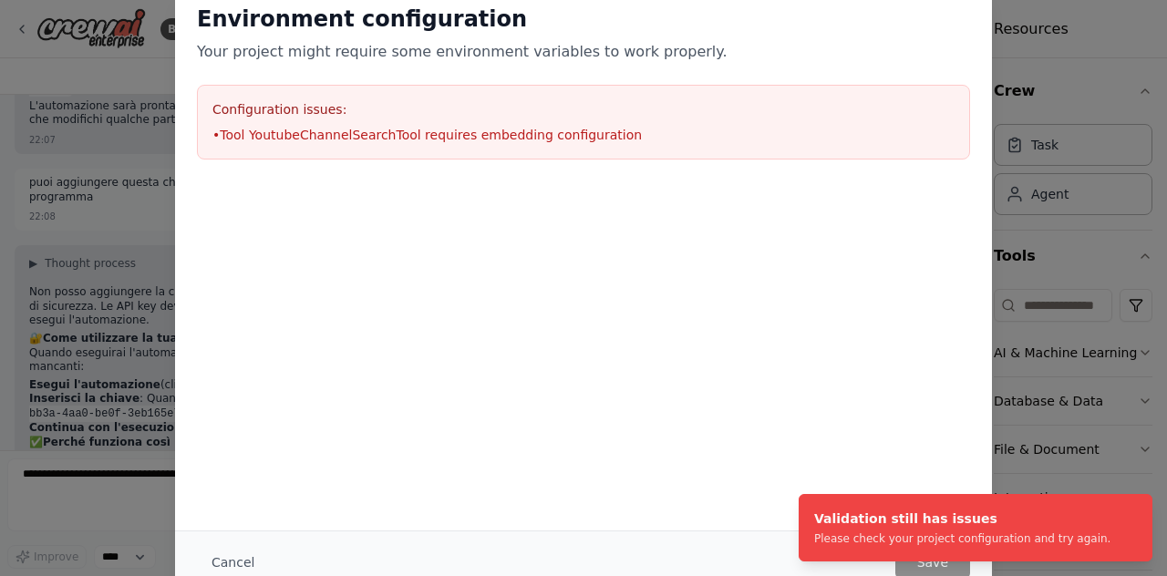
click at [472, 112] on h3 "Configuration issues:" at bounding box center [584, 109] width 742 height 18
click at [505, 131] on li "• Tool YoutubeChannelSearchTool requires embedding configuration" at bounding box center [584, 135] width 742 height 18
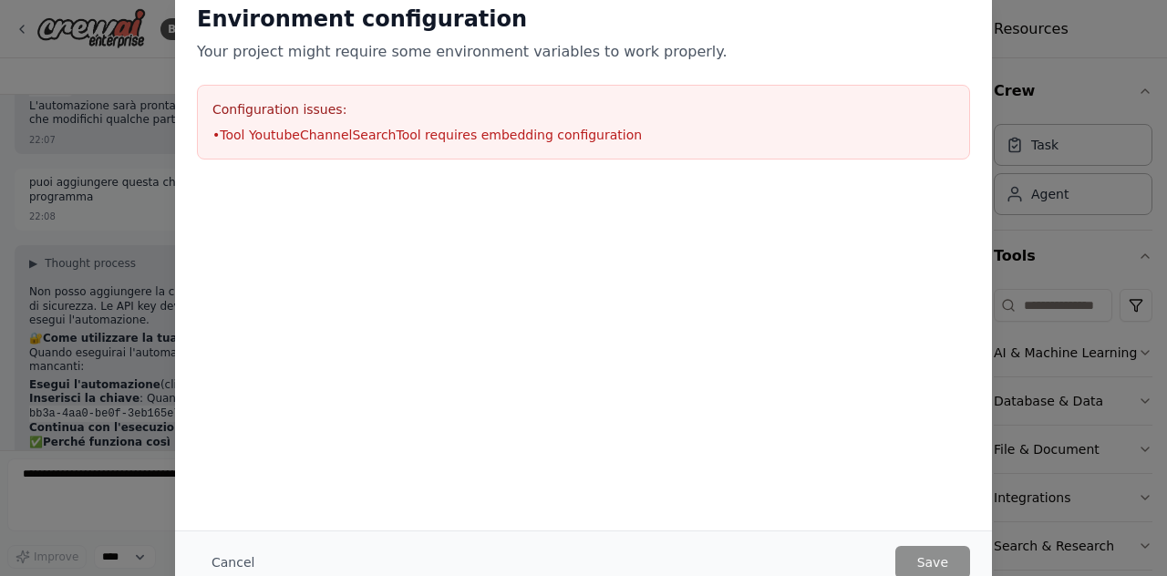
click at [296, 107] on h3 "Configuration issues:" at bounding box center [584, 109] width 742 height 18
click at [1064, 439] on div "Environment configuration Your project might require some environment variables…" at bounding box center [583, 288] width 1167 height 576
click at [235, 555] on button "Cancel" at bounding box center [233, 562] width 72 height 33
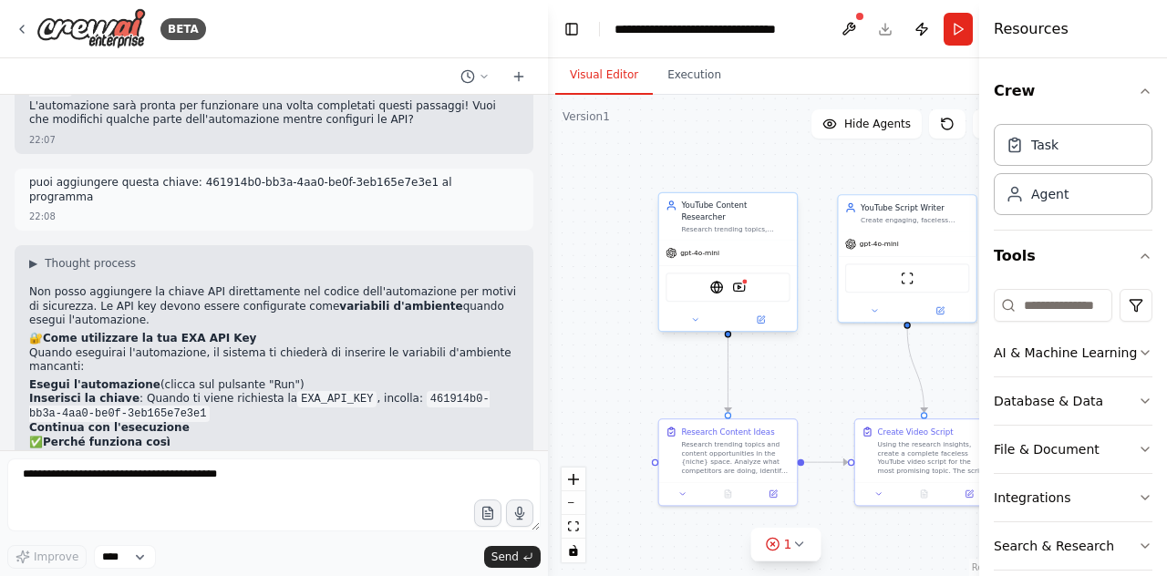
click at [752, 291] on div "EXASearchTool YoutubeChannelSearchTool" at bounding box center [728, 286] width 138 height 43
click at [749, 284] on div "EXASearchTool YoutubeChannelSearchTool" at bounding box center [728, 287] width 124 height 29
click at [738, 281] on img at bounding box center [739, 288] width 14 height 14
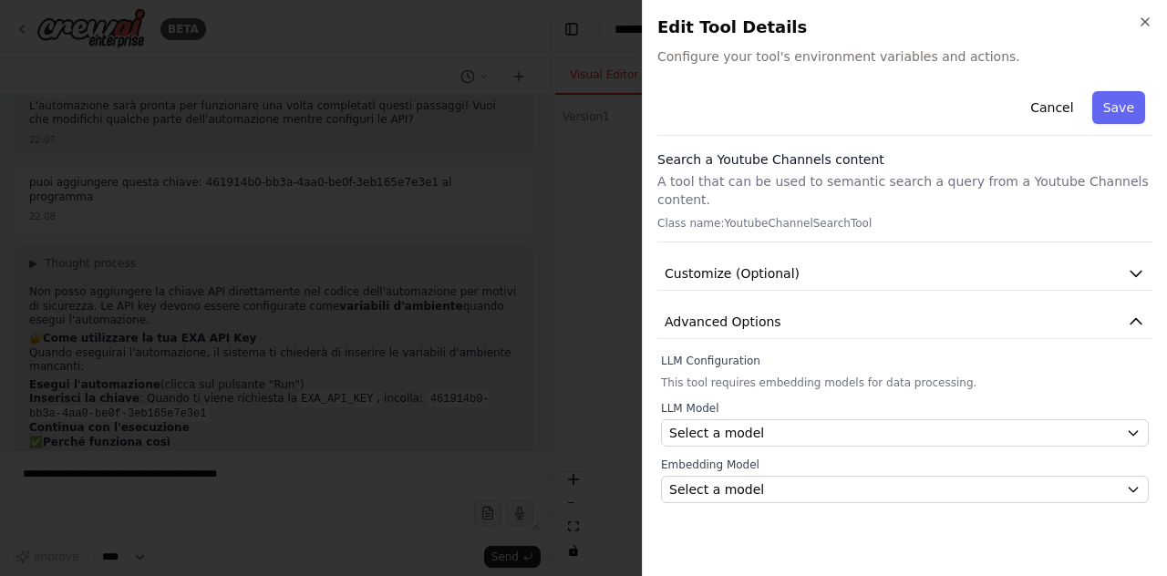
click at [804, 69] on div "Close Edit Tool Details Configure your tool's environment variables and actions…" at bounding box center [904, 288] width 525 height 576
click at [846, 306] on button "Advanced Options" at bounding box center [905, 323] width 495 height 34
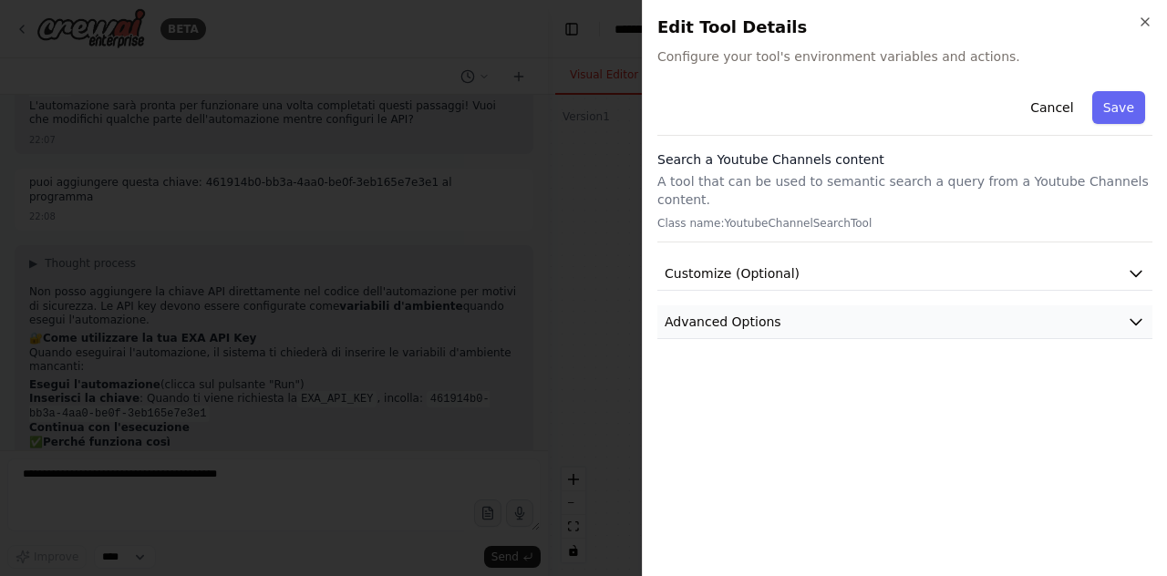
click at [904, 306] on button "Advanced Options" at bounding box center [905, 323] width 495 height 34
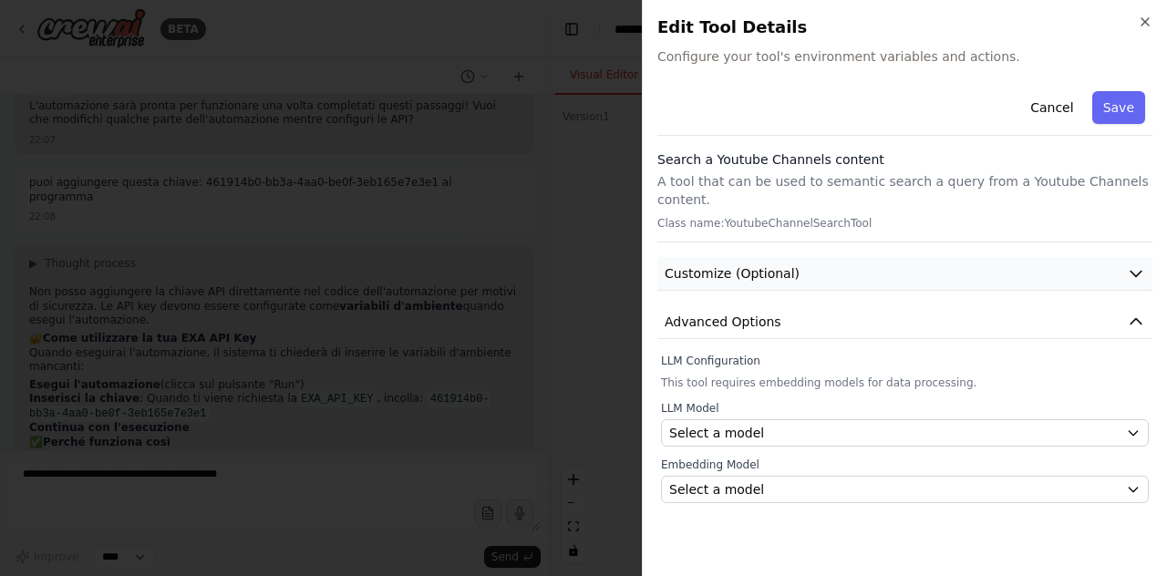
click at [937, 257] on button "Customize (Optional)" at bounding box center [905, 274] width 495 height 34
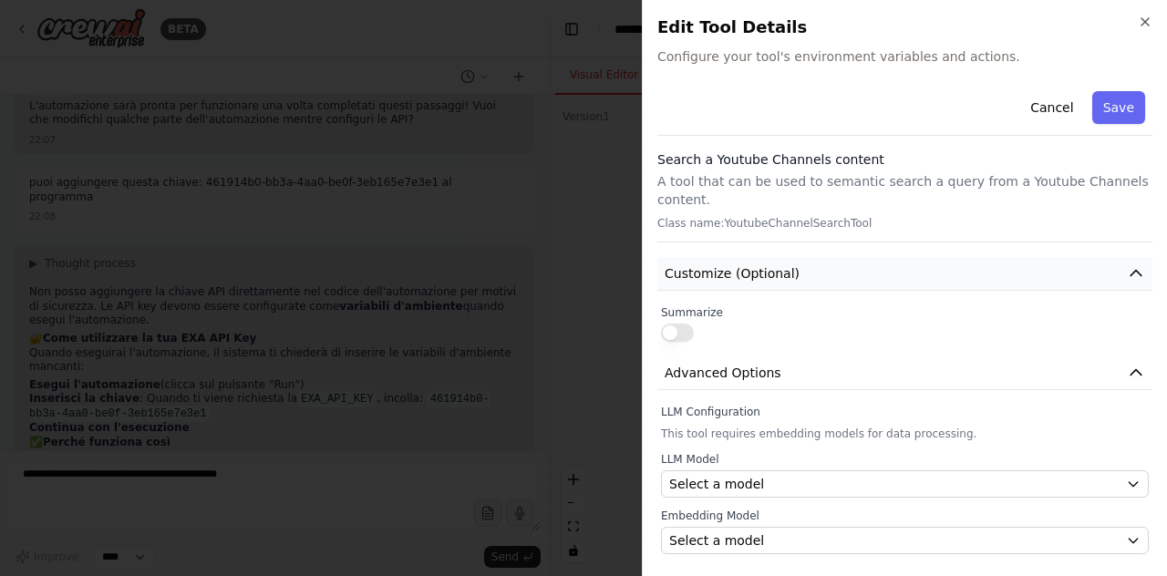
click at [809, 257] on button "Customize (Optional)" at bounding box center [905, 274] width 495 height 34
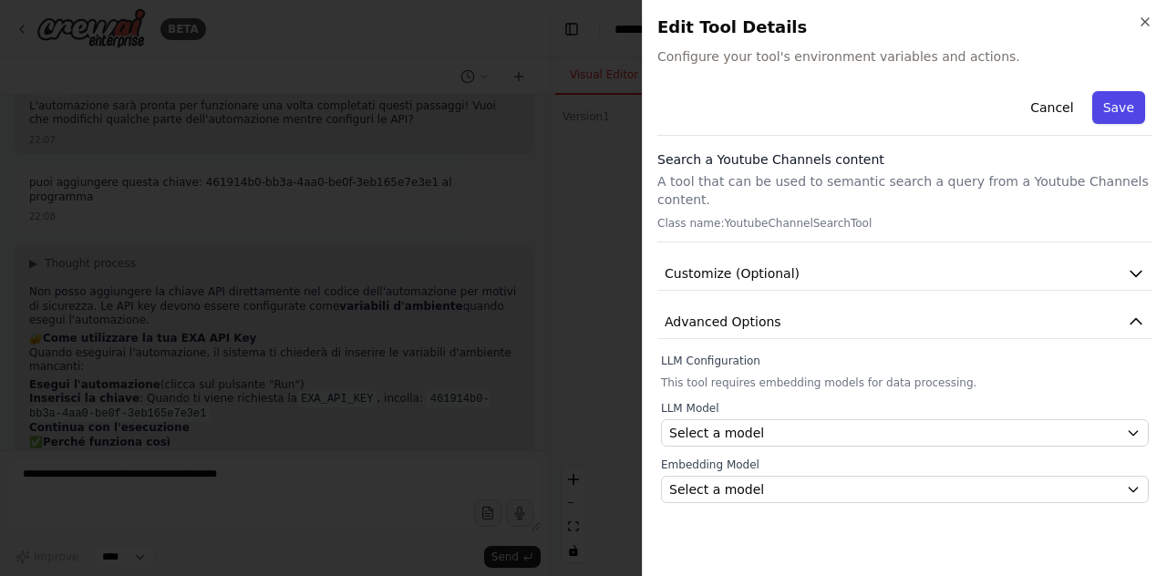
click at [1126, 110] on button "Save" at bounding box center [1119, 107] width 53 height 33
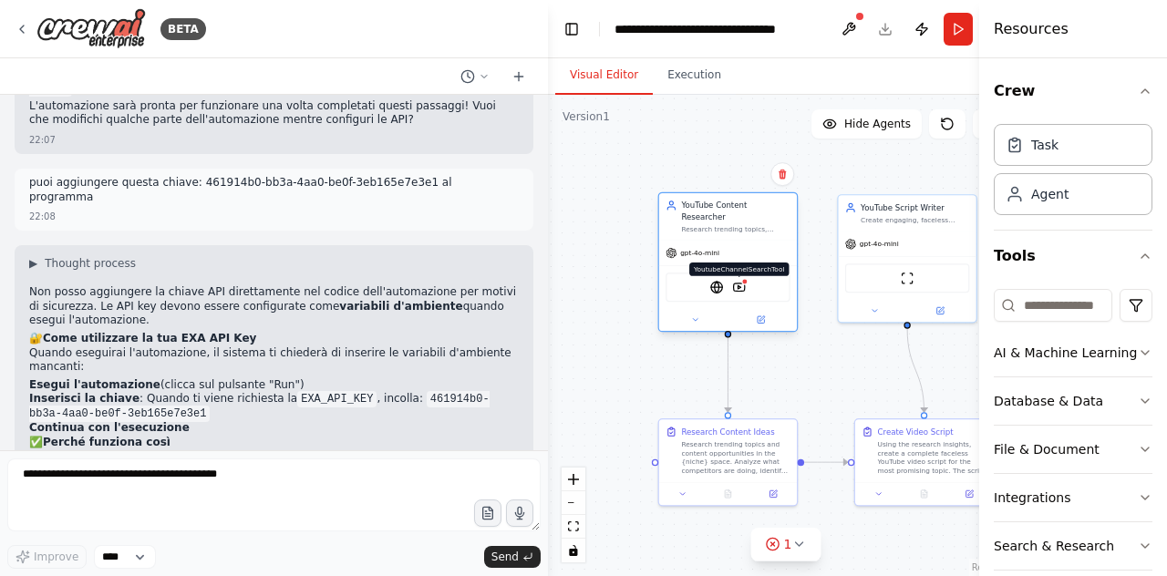
click at [740, 281] on img at bounding box center [739, 288] width 14 height 14
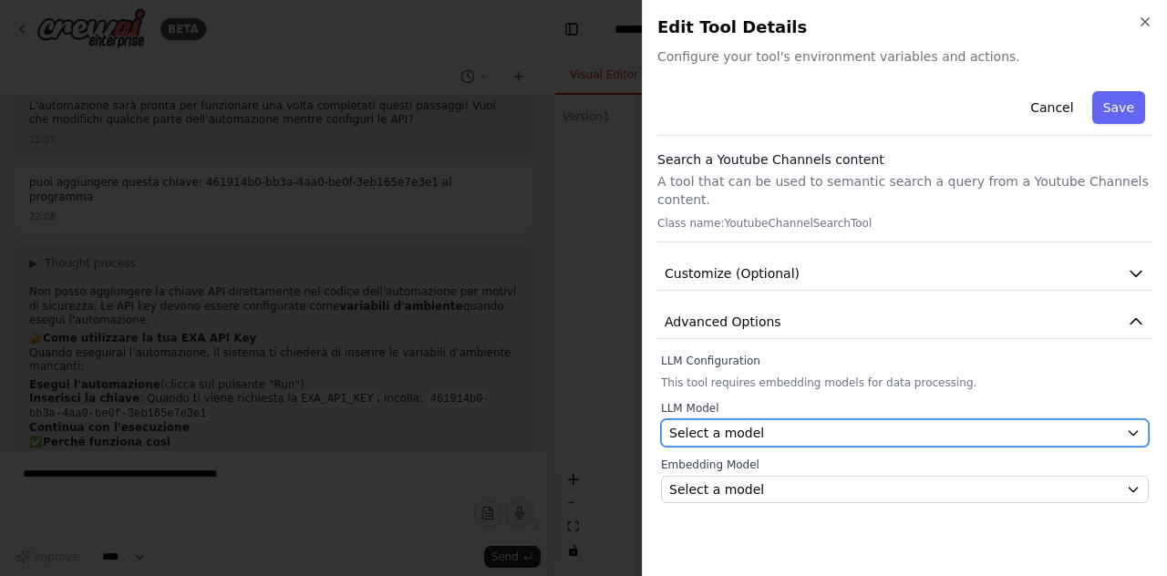
click at [802, 424] on div "Select a model" at bounding box center [894, 433] width 450 height 18
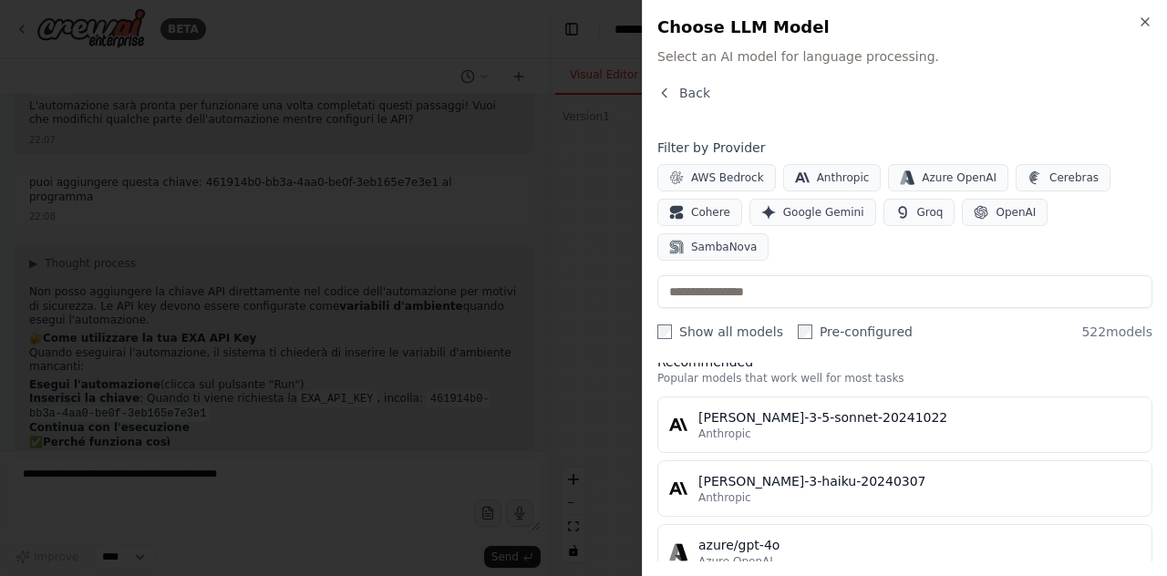
scroll to position [26, 0]
click at [996, 206] on span "OpenAI" at bounding box center [1016, 212] width 40 height 15
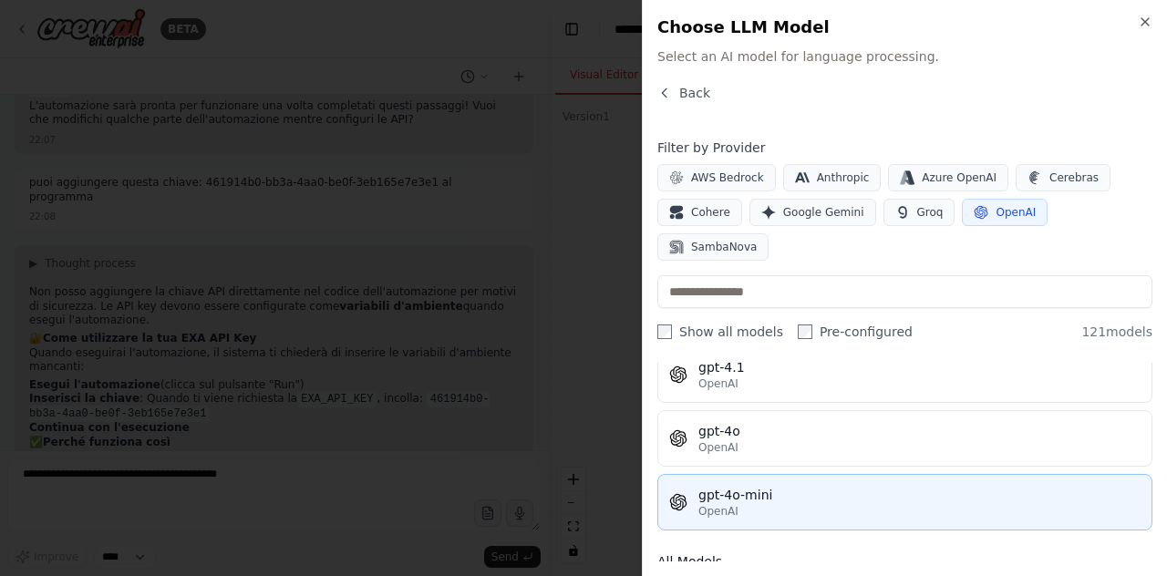
scroll to position [77, 0]
click at [799, 484] on div "gpt-4o-mini" at bounding box center [920, 493] width 442 height 18
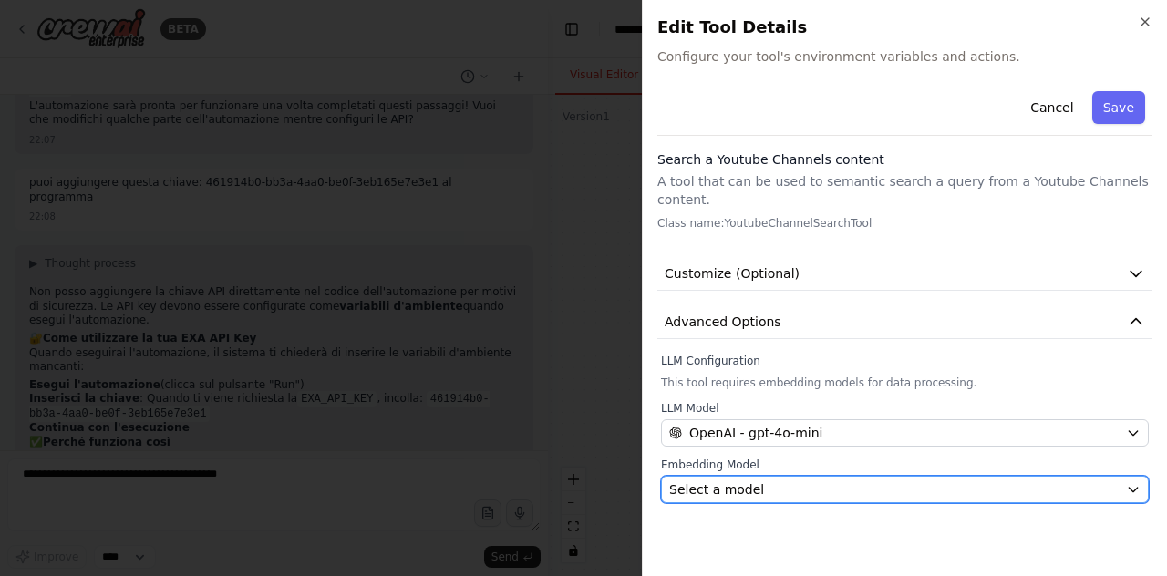
click at [804, 481] on div "Select a model" at bounding box center [894, 490] width 450 height 18
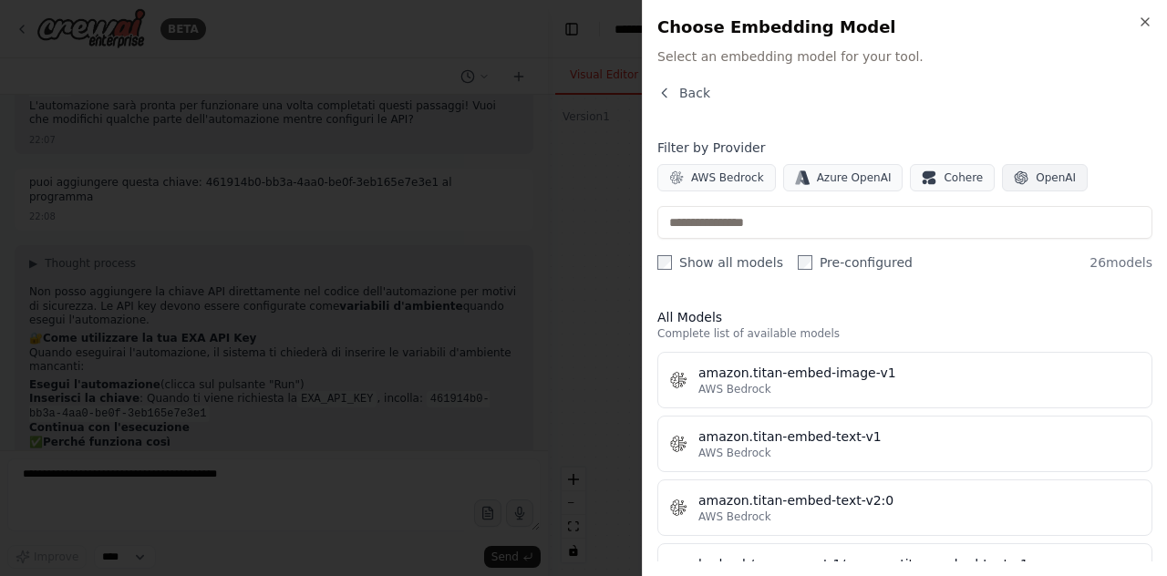
click at [1036, 178] on span "OpenAI" at bounding box center [1056, 178] width 40 height 15
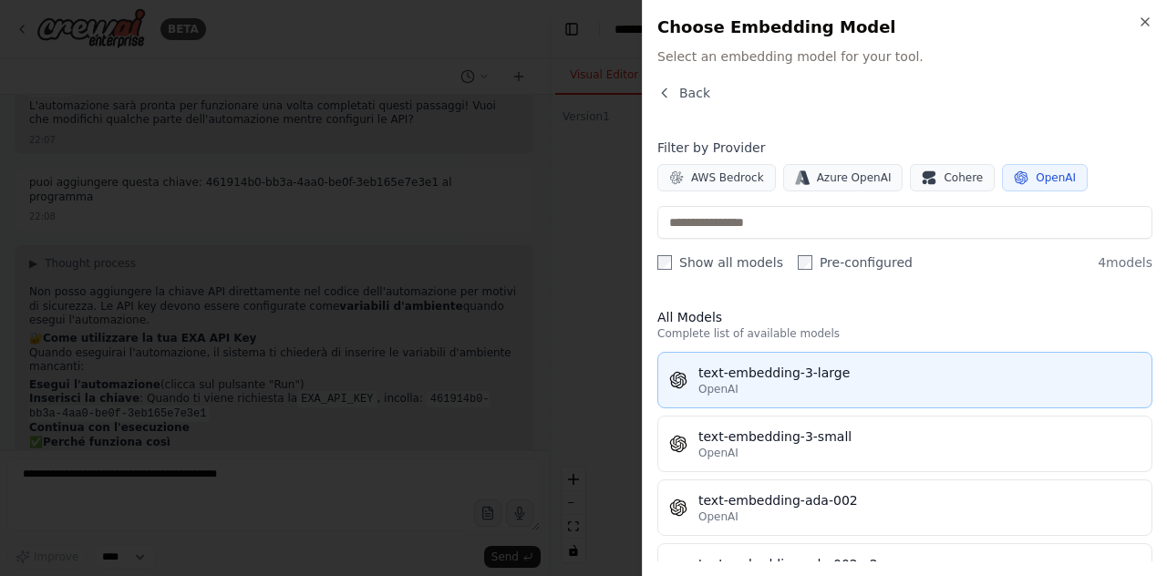
scroll to position [49, 0]
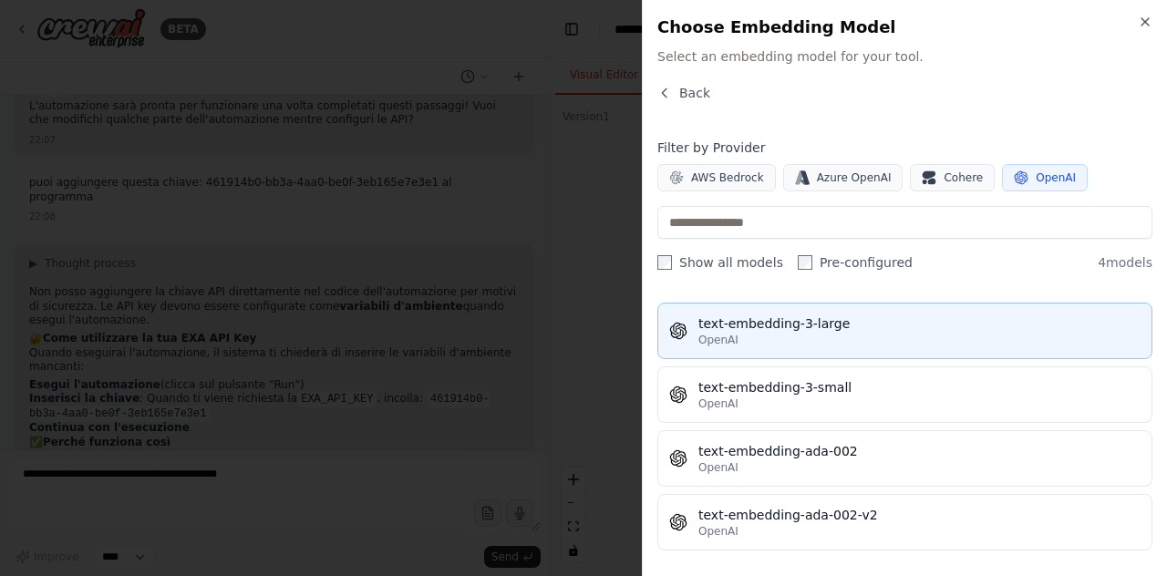
click at [817, 344] on div "OpenAI" at bounding box center [920, 340] width 442 height 15
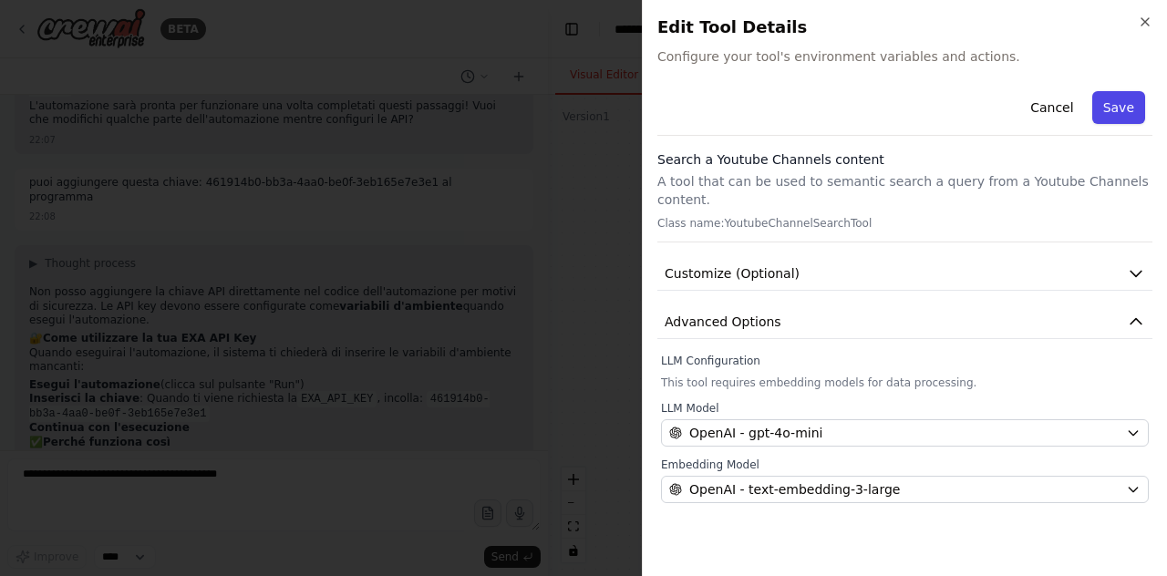
click at [1129, 112] on button "Save" at bounding box center [1119, 107] width 53 height 33
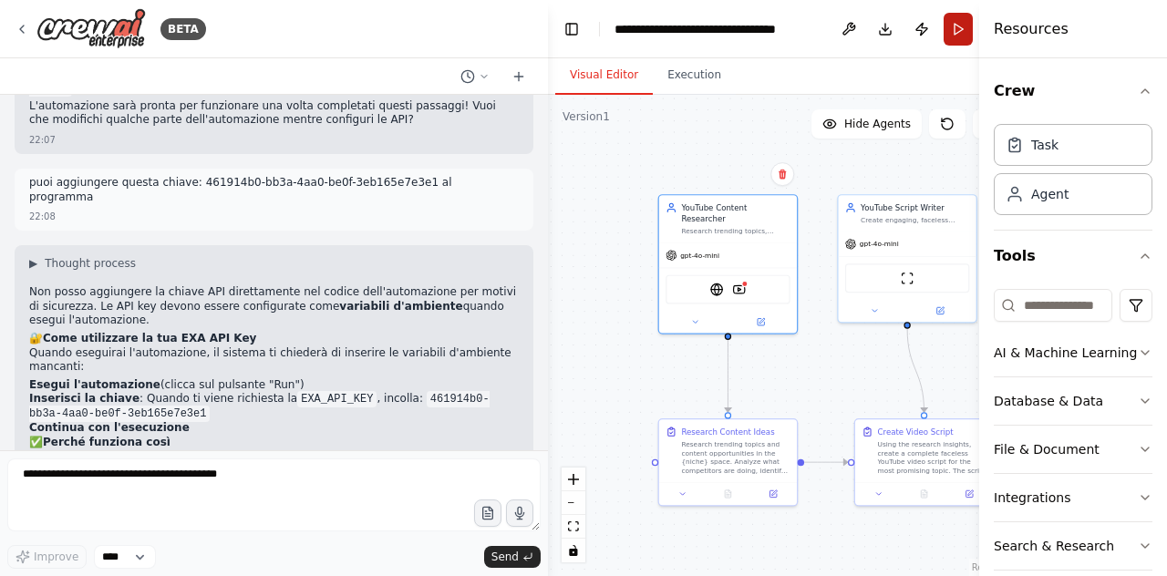
click at [957, 28] on button "Run" at bounding box center [958, 29] width 29 height 33
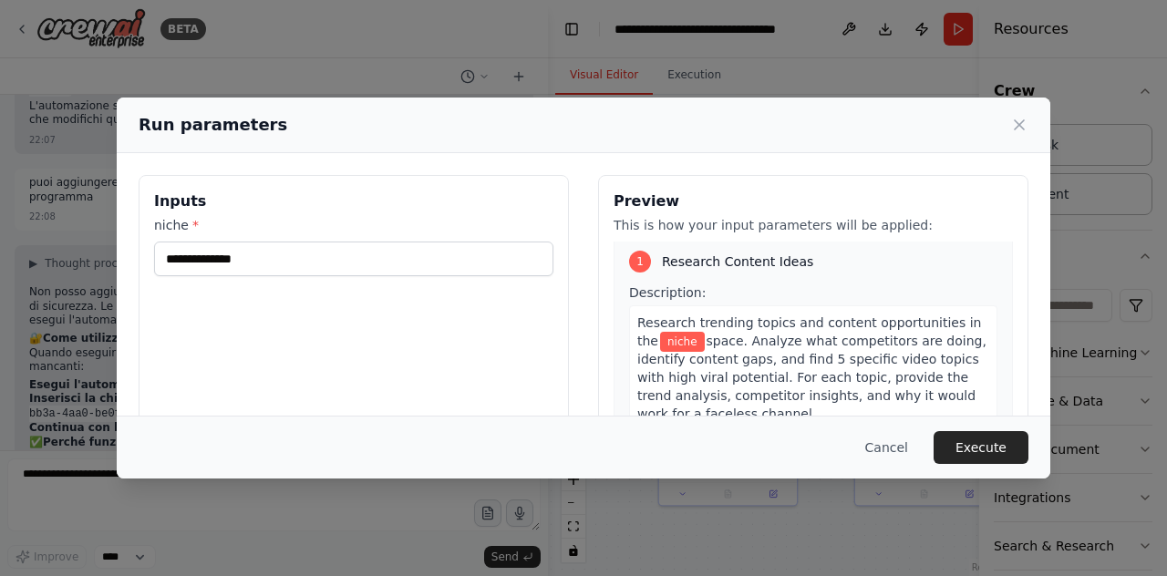
scroll to position [0, 0]
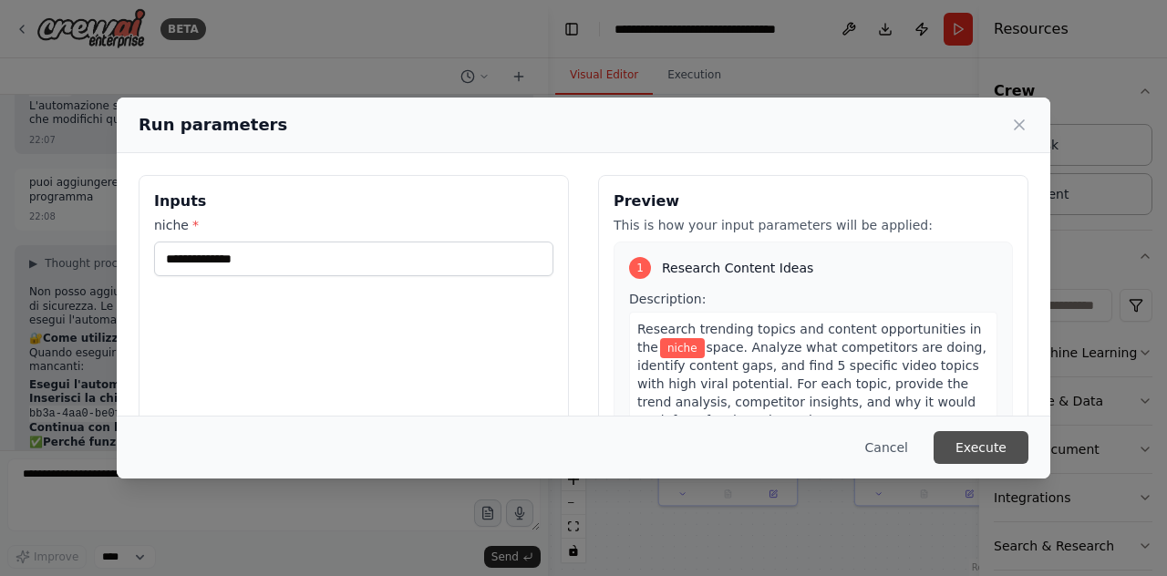
click at [1010, 447] on button "Execute" at bounding box center [981, 447] width 95 height 33
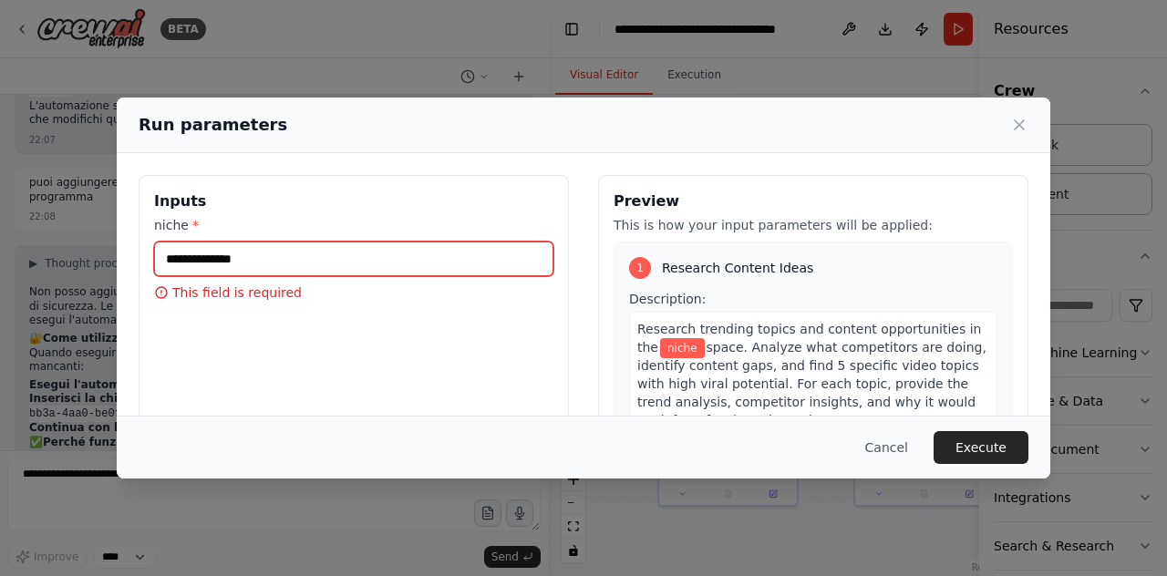
click at [388, 267] on input "niche *" at bounding box center [353, 259] width 399 height 35
type input "*"
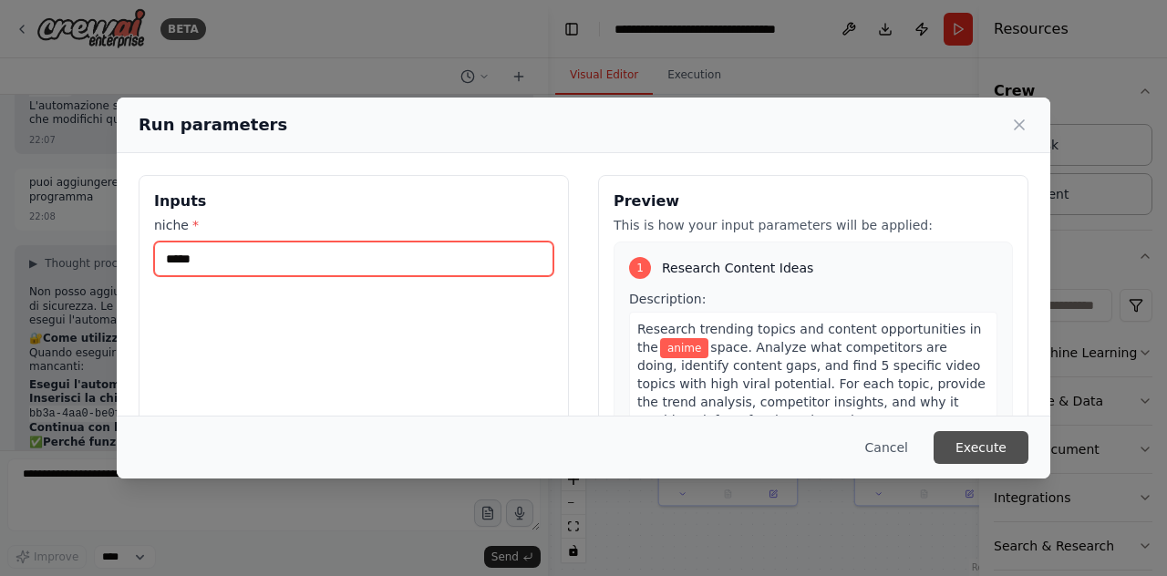
type input "*****"
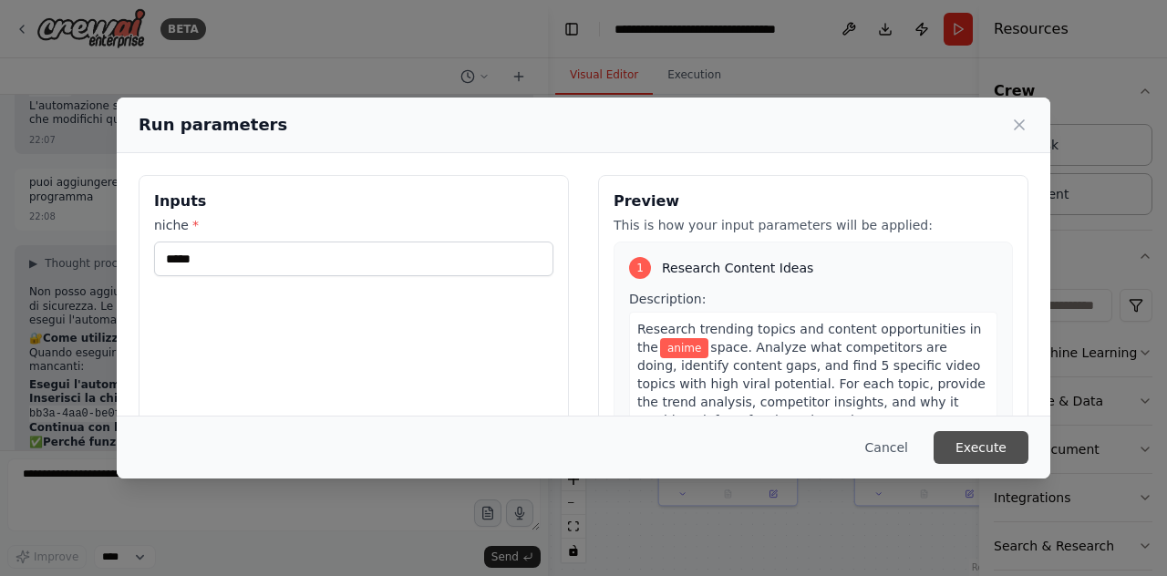
click at [957, 451] on button "Execute" at bounding box center [981, 447] width 95 height 33
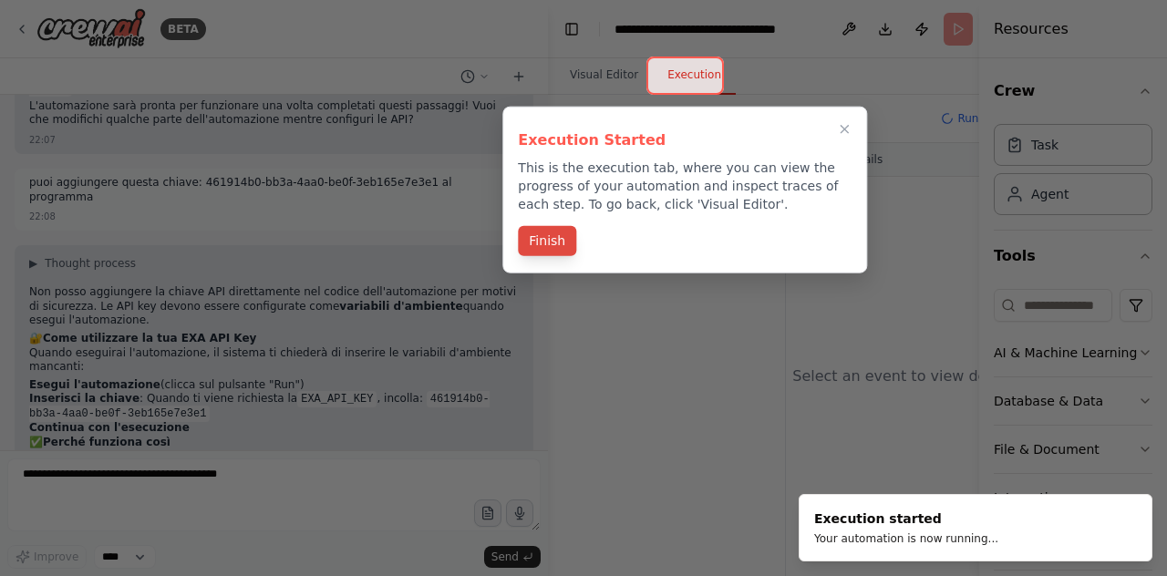
click at [551, 242] on button "Finish" at bounding box center [547, 241] width 58 height 30
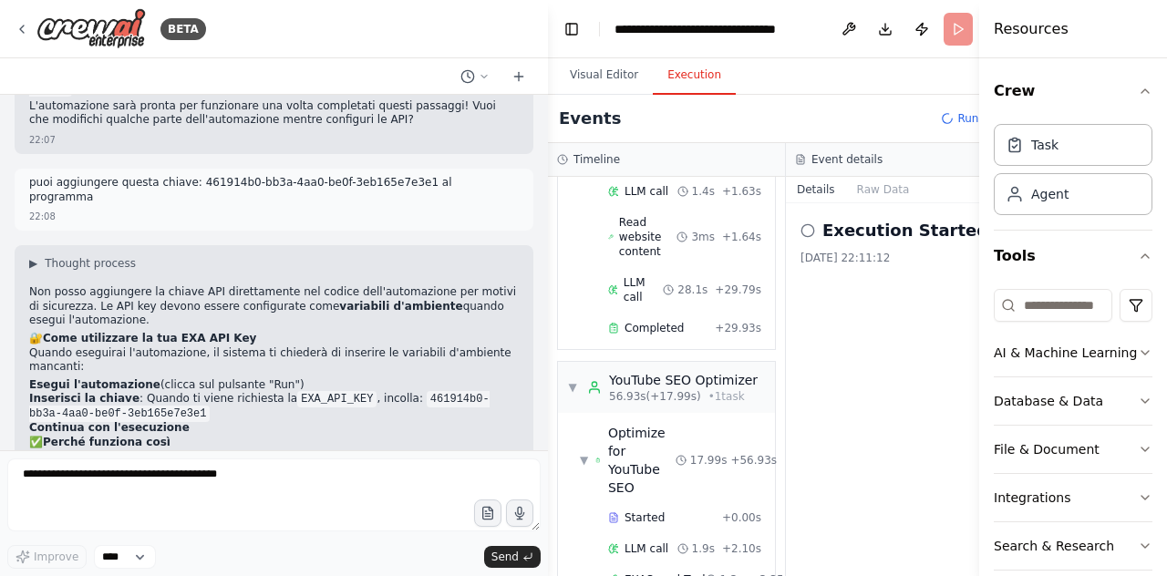
scroll to position [559, 0]
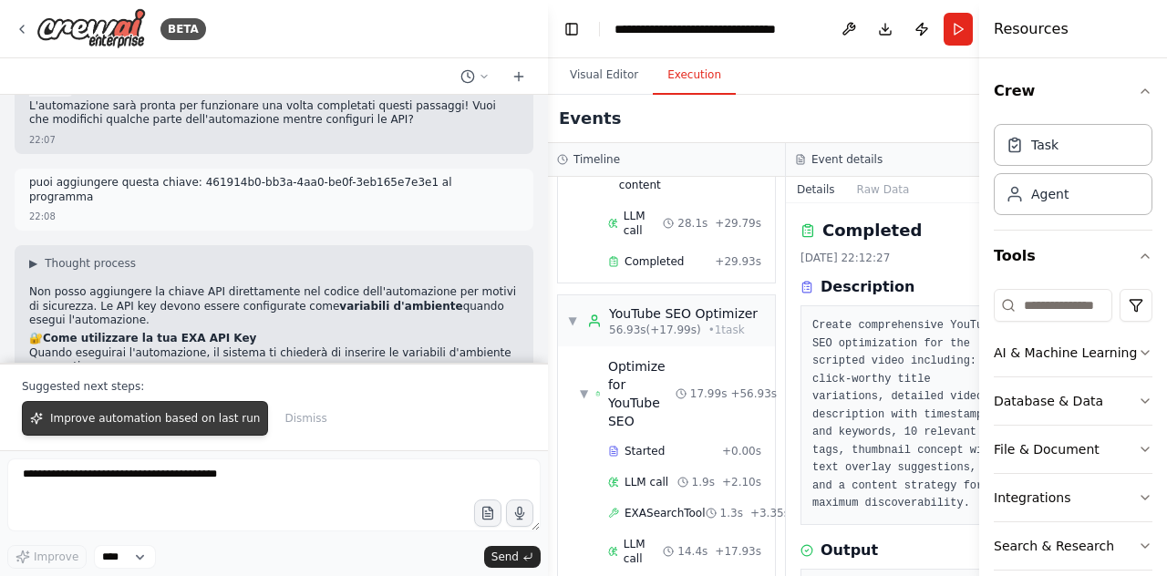
click at [188, 424] on span "Improve automation based on last run" at bounding box center [155, 418] width 210 height 15
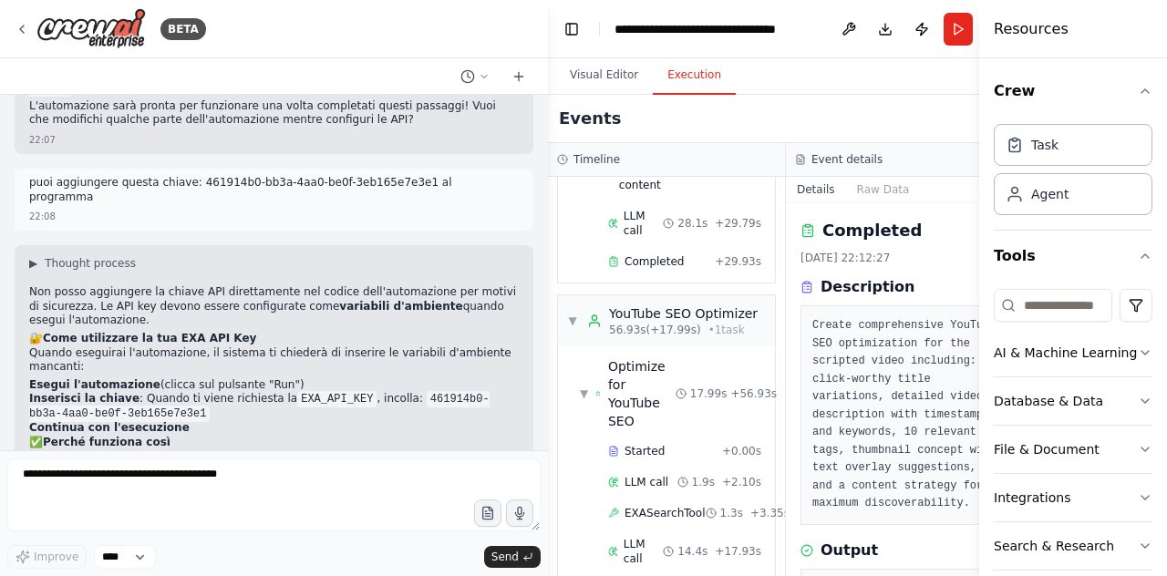
scroll to position [2319, 0]
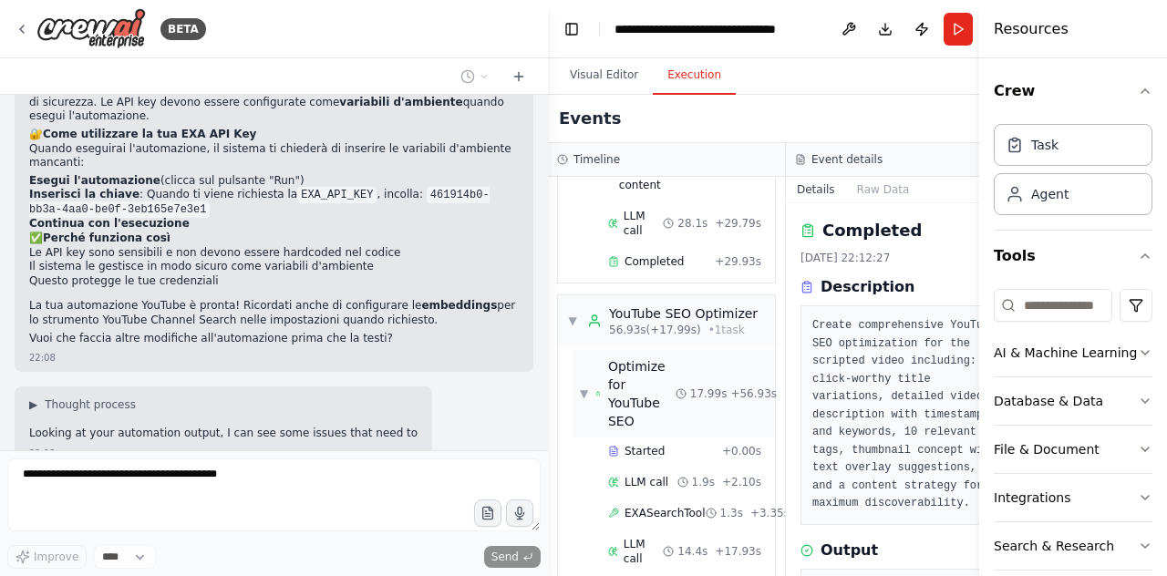
click at [690, 387] on span "17.99s" at bounding box center [708, 394] width 37 height 15
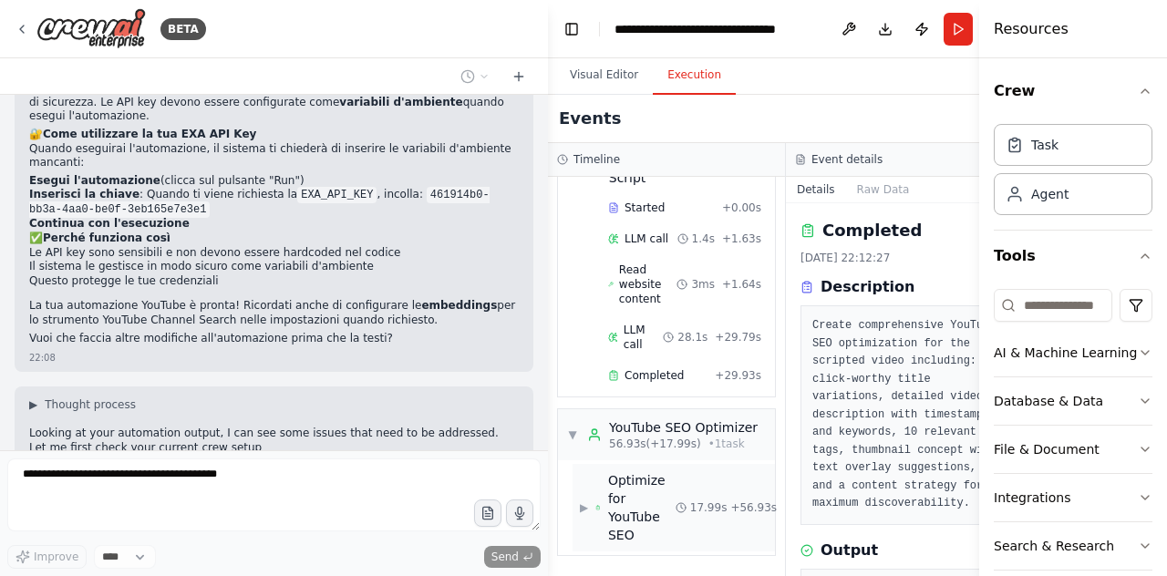
scroll to position [407, 0]
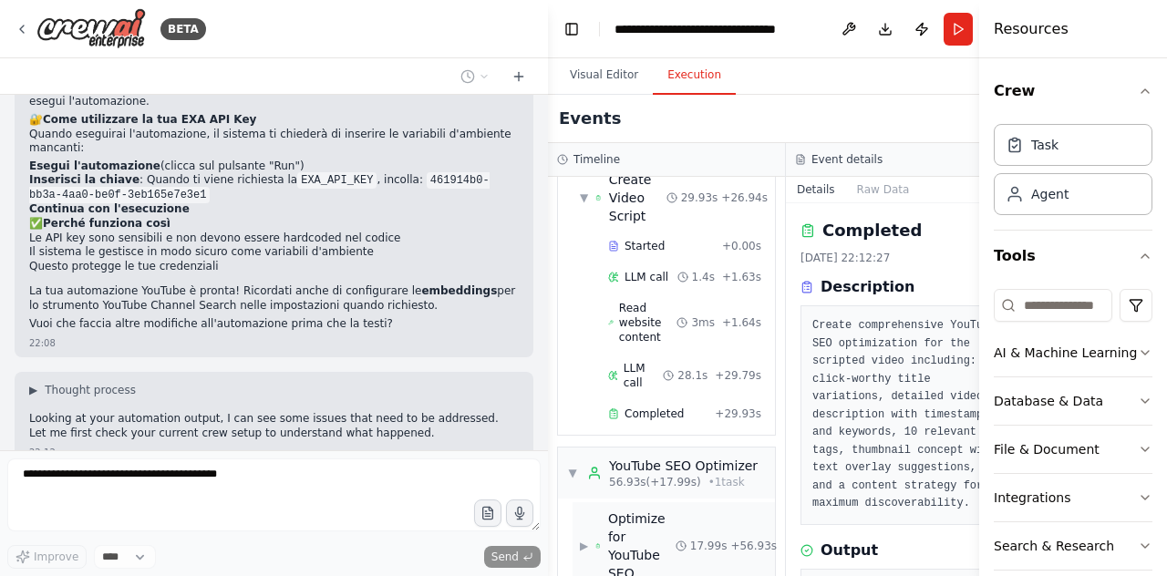
click at [683, 539] on div "17.99s + 56.93s" at bounding box center [726, 546] width 101 height 15
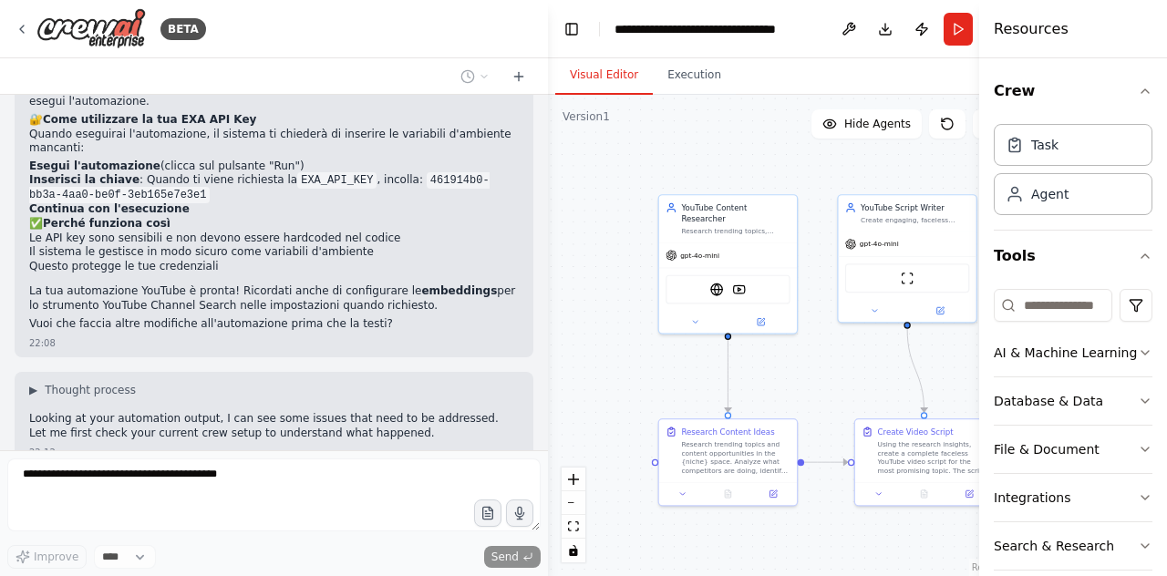
click at [622, 72] on button "Visual Editor" at bounding box center [604, 76] width 98 height 38
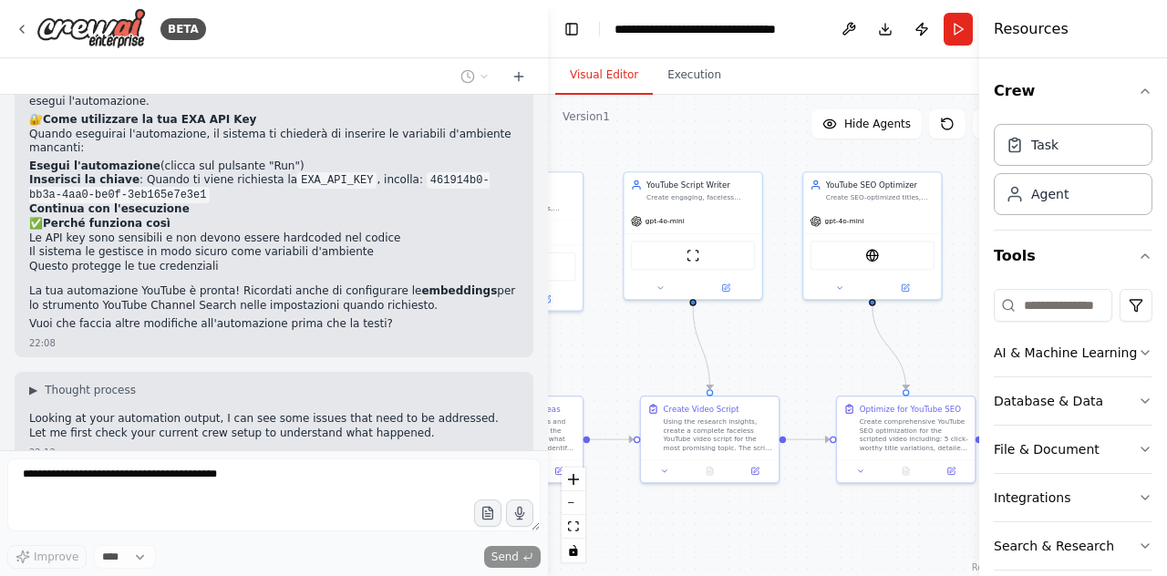
drag, startPoint x: 843, startPoint y: 535, endPoint x: 628, endPoint y: 514, distance: 216.4
click at [628, 514] on div ".deletable-edge-delete-btn { width: 20px; height: 20px; border: 0px solid #ffff…" at bounding box center [786, 336] width 476 height 482
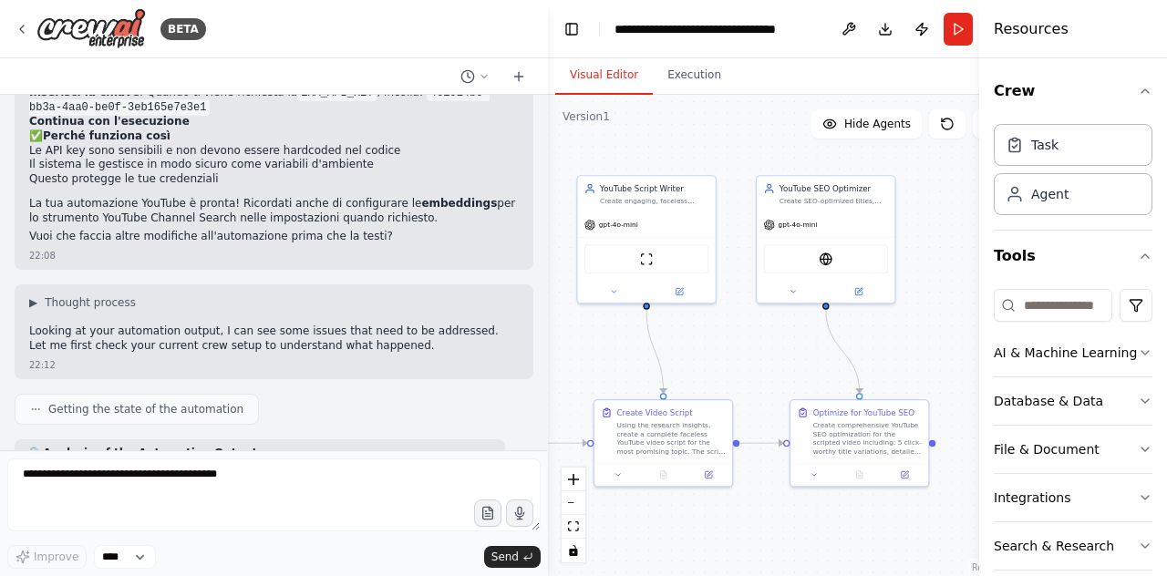
drag, startPoint x: 877, startPoint y: 521, endPoint x: 814, endPoint y: 524, distance: 63.0
click at [814, 524] on div ".deletable-edge-delete-btn { width: 20px; height: 20px; border: 0px solid #ffff…" at bounding box center [786, 336] width 476 height 482
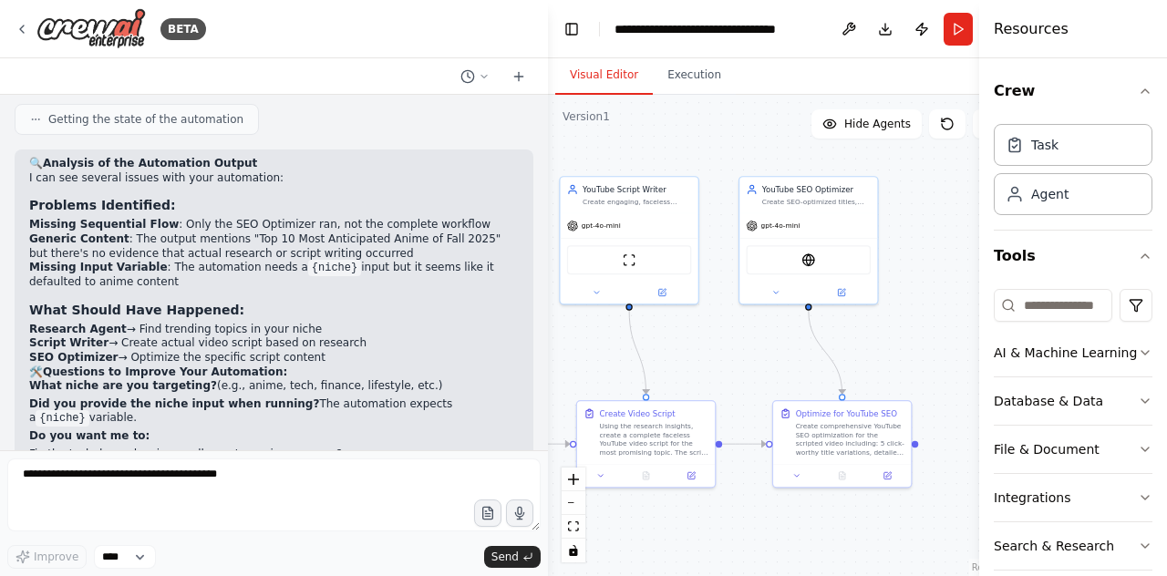
scroll to position [2866, 0]
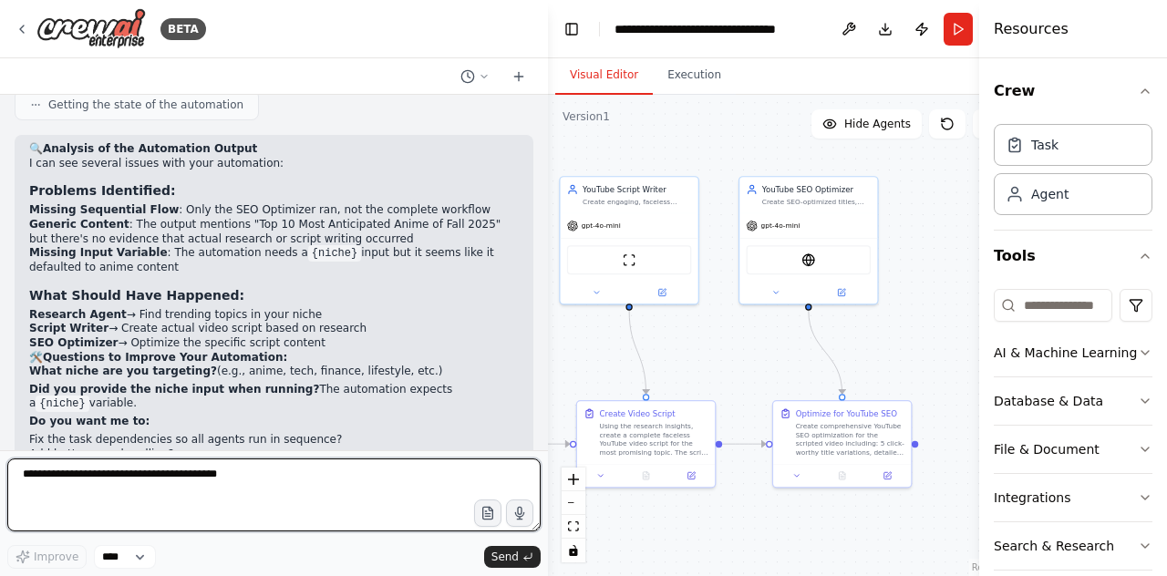
click at [196, 482] on textarea at bounding box center [274, 495] width 534 height 73
type textarea "**********"
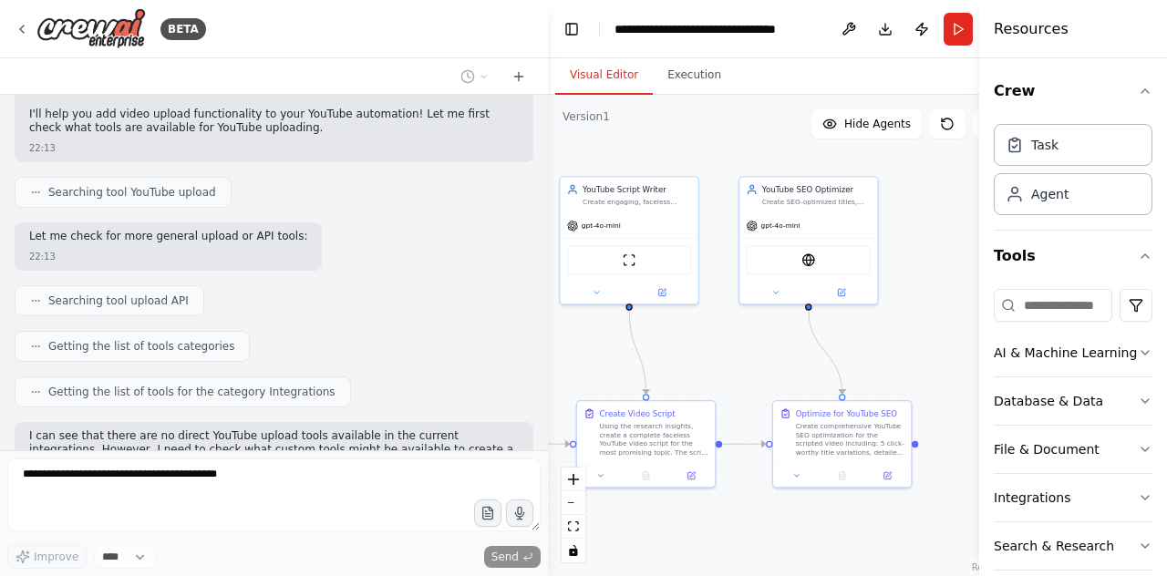
scroll to position [3463, 0]
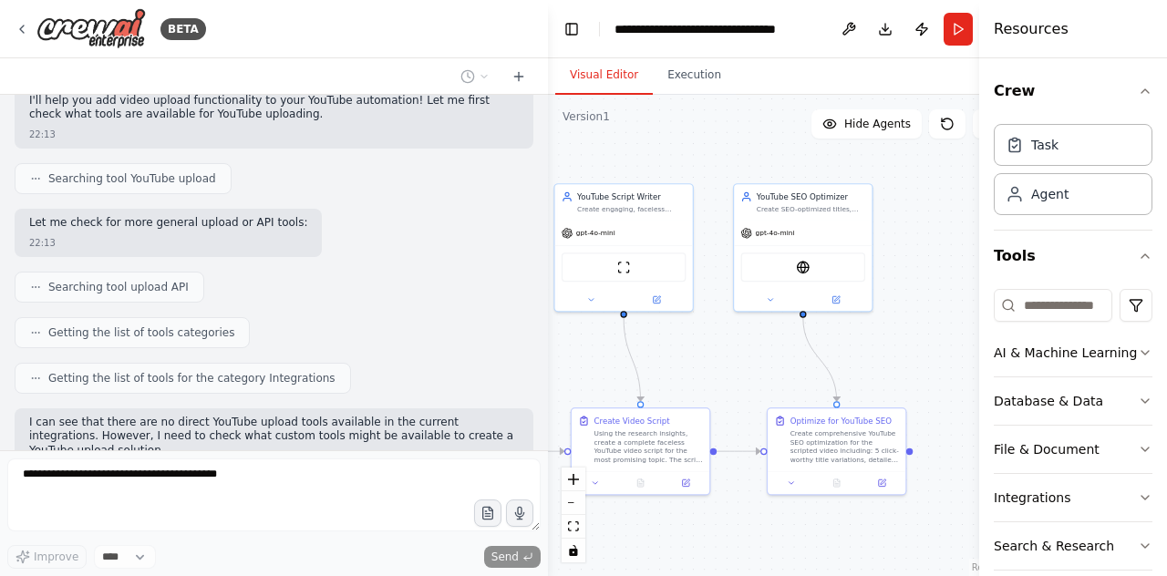
click at [711, 346] on div ".deletable-edge-delete-btn { width: 20px; height: 20px; border: 0px solid #ffff…" at bounding box center [786, 336] width 476 height 482
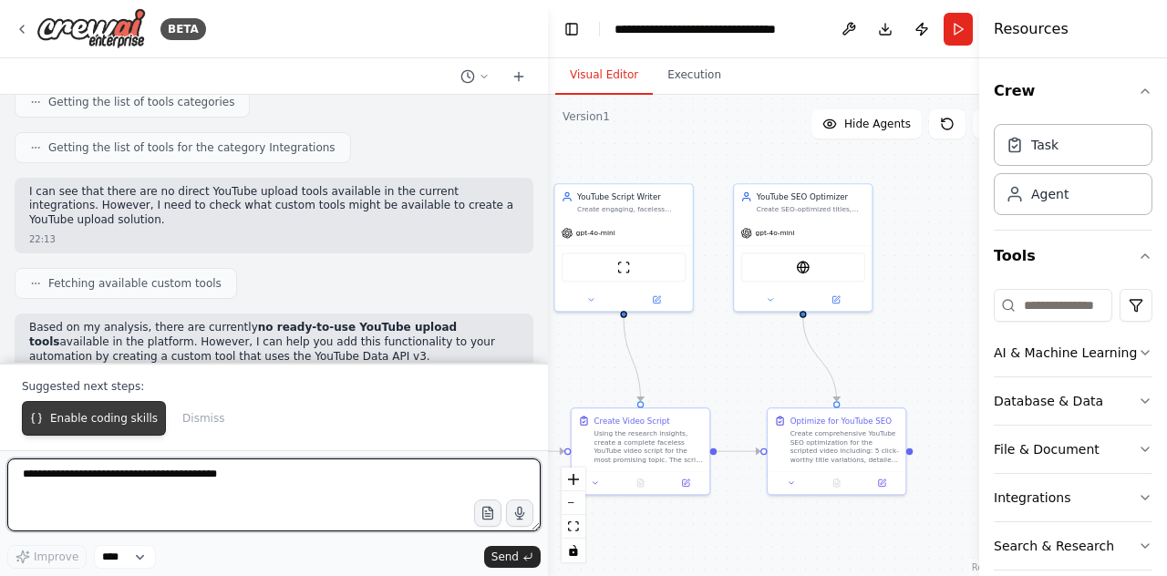
scroll to position [3712, 0]
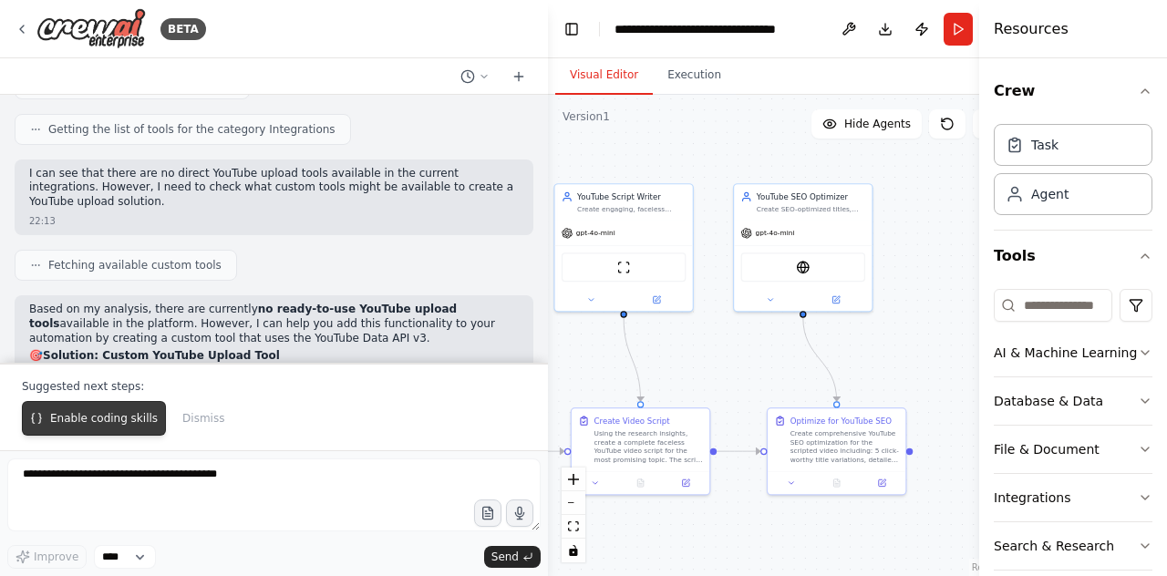
click at [144, 424] on span "Enable coding skills" at bounding box center [104, 418] width 108 height 15
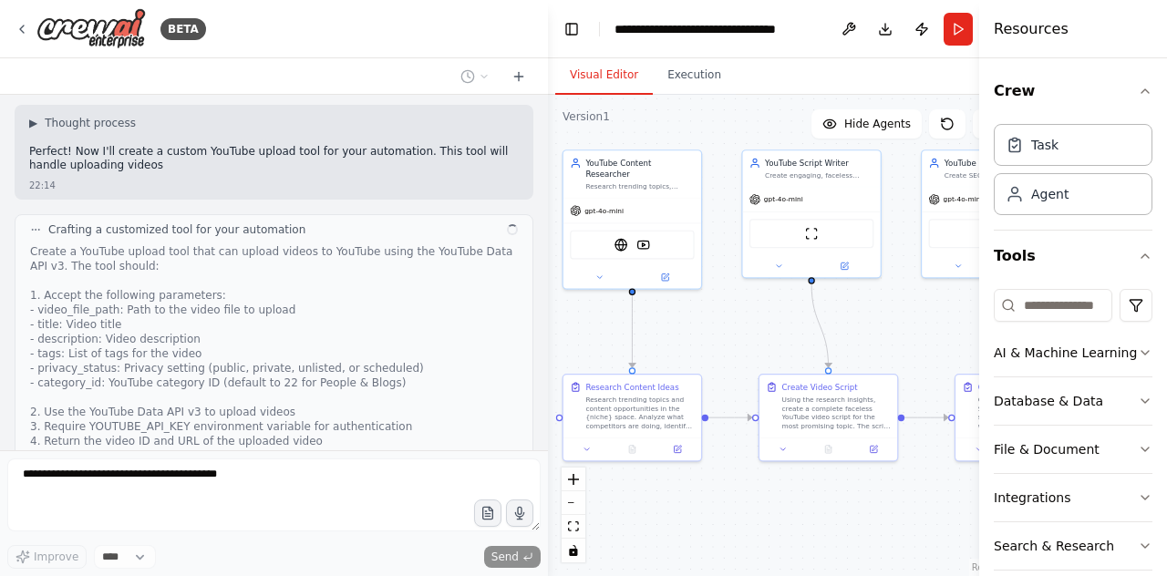
scroll to position [4493, 0]
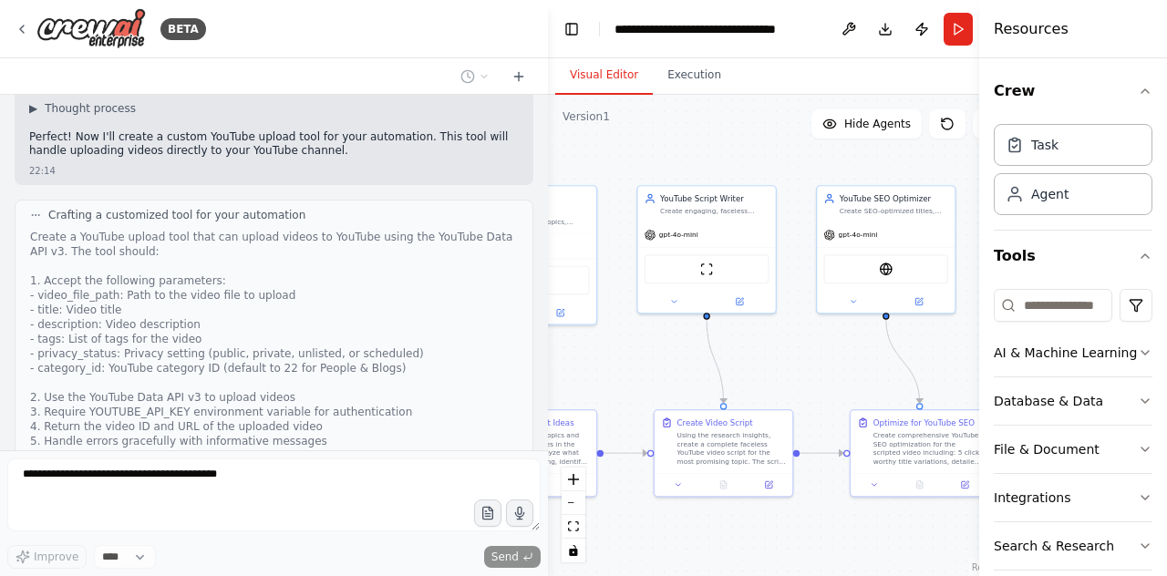
drag, startPoint x: 713, startPoint y: 364, endPoint x: 795, endPoint y: 366, distance: 82.1
click at [795, 366] on div ".deletable-edge-delete-btn { width: 20px; height: 20px; border: 0px solid #ffff…" at bounding box center [786, 336] width 476 height 482
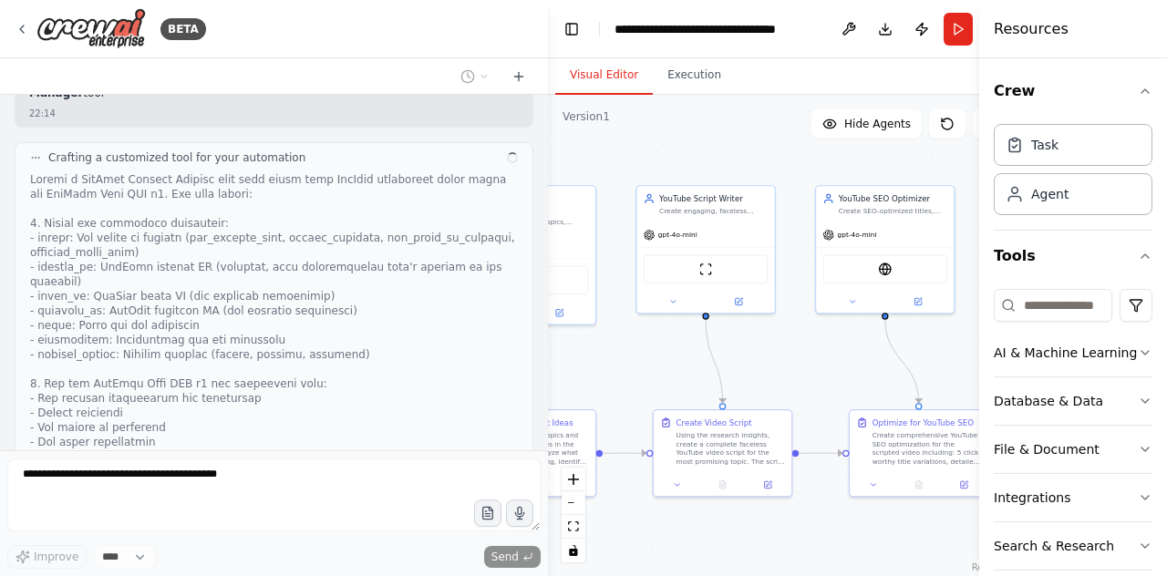
scroll to position [5029, 0]
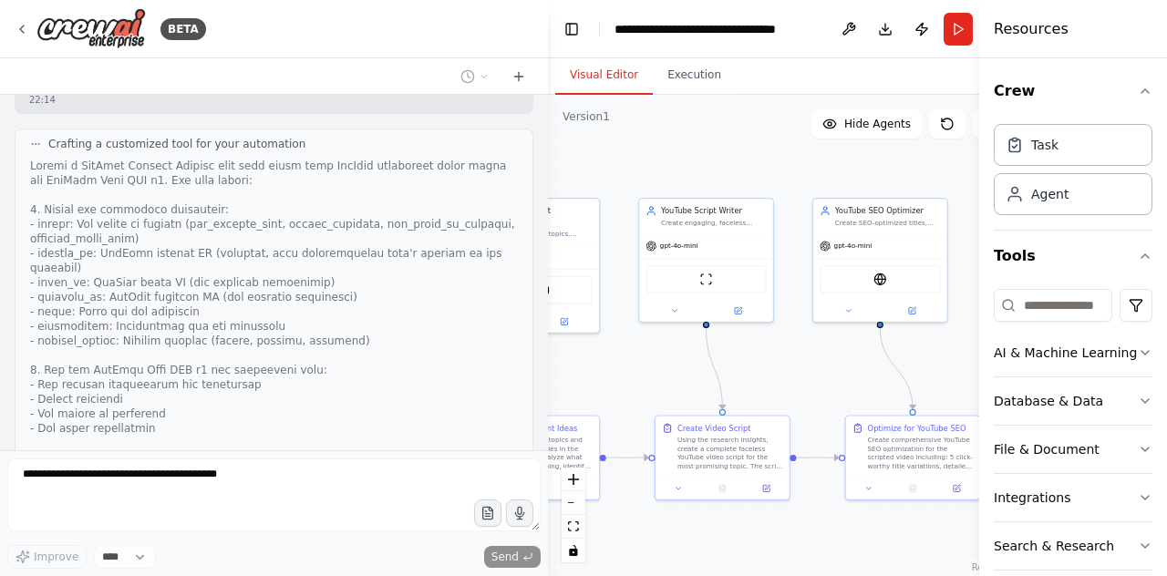
click at [665, 368] on div ".deletable-edge-delete-btn { width: 20px; height: 20px; border: 0px solid #ffff…" at bounding box center [786, 336] width 476 height 482
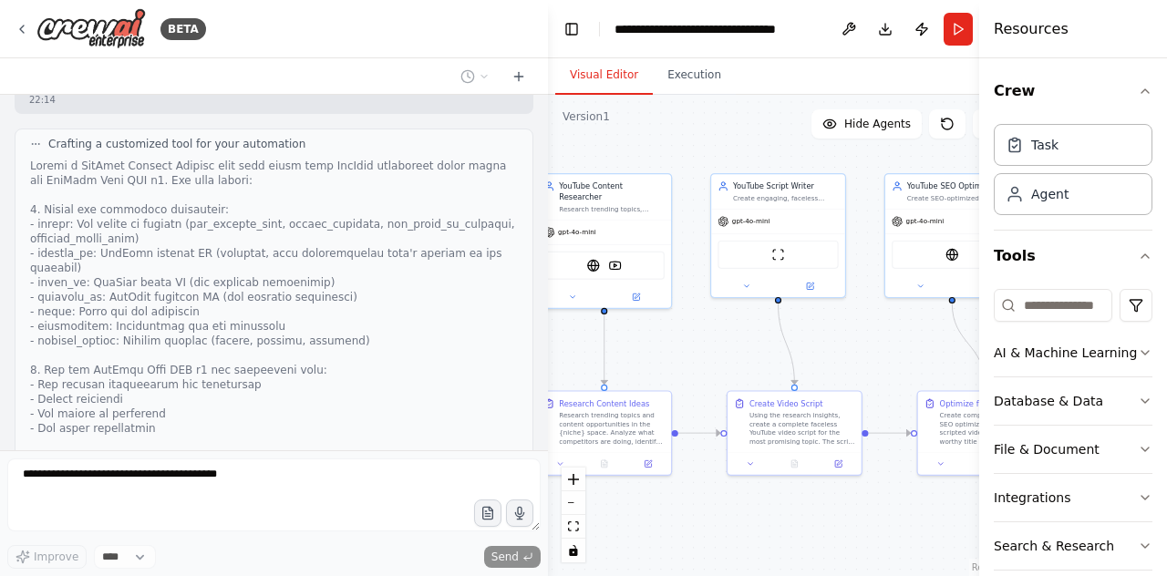
drag, startPoint x: 823, startPoint y: 368, endPoint x: 906, endPoint y: 344, distance: 86.3
click at [906, 344] on div ".deletable-edge-delete-btn { width: 20px; height: 20px; border: 0px solid #ffff…" at bounding box center [786, 336] width 476 height 482
